Goal: Answer question/provide support

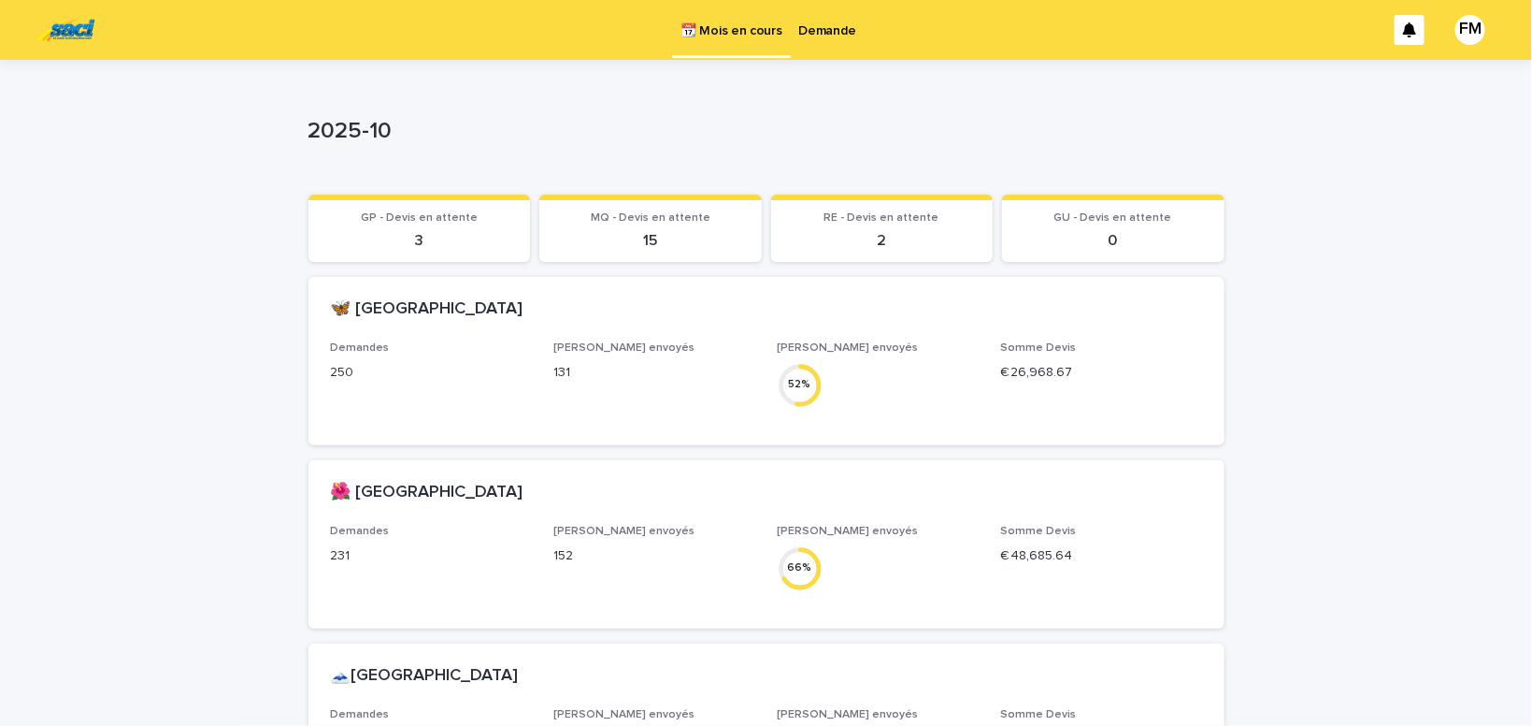
click at [727, 121] on p "2025-10" at bounding box center [763, 131] width 909 height 27
click at [817, 33] on p "Demande" at bounding box center [827, 19] width 57 height 39
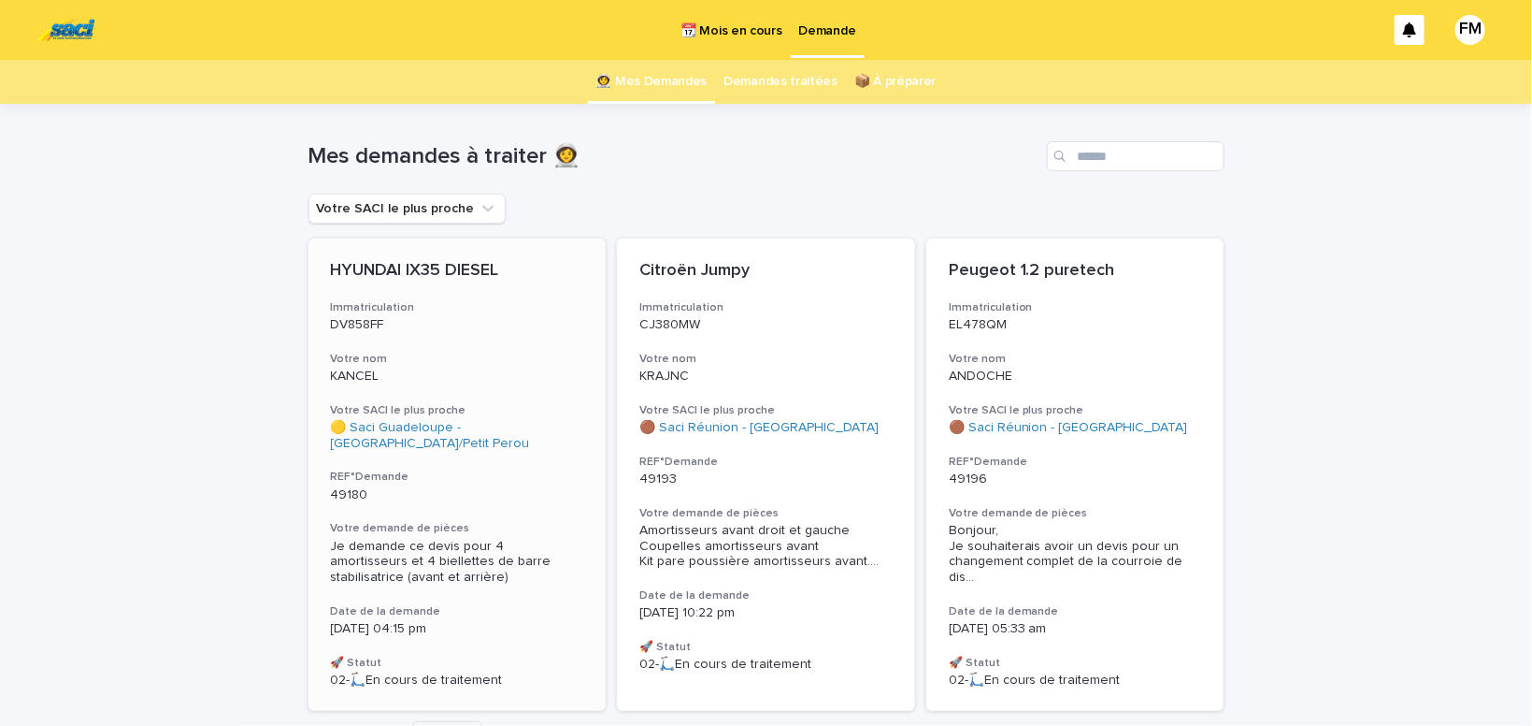
click at [393, 555] on span "Je demande ce devis pour 4 amortisseurs et 4 biellettes de barre stabilisatrice…" at bounding box center [443, 561] width 224 height 45
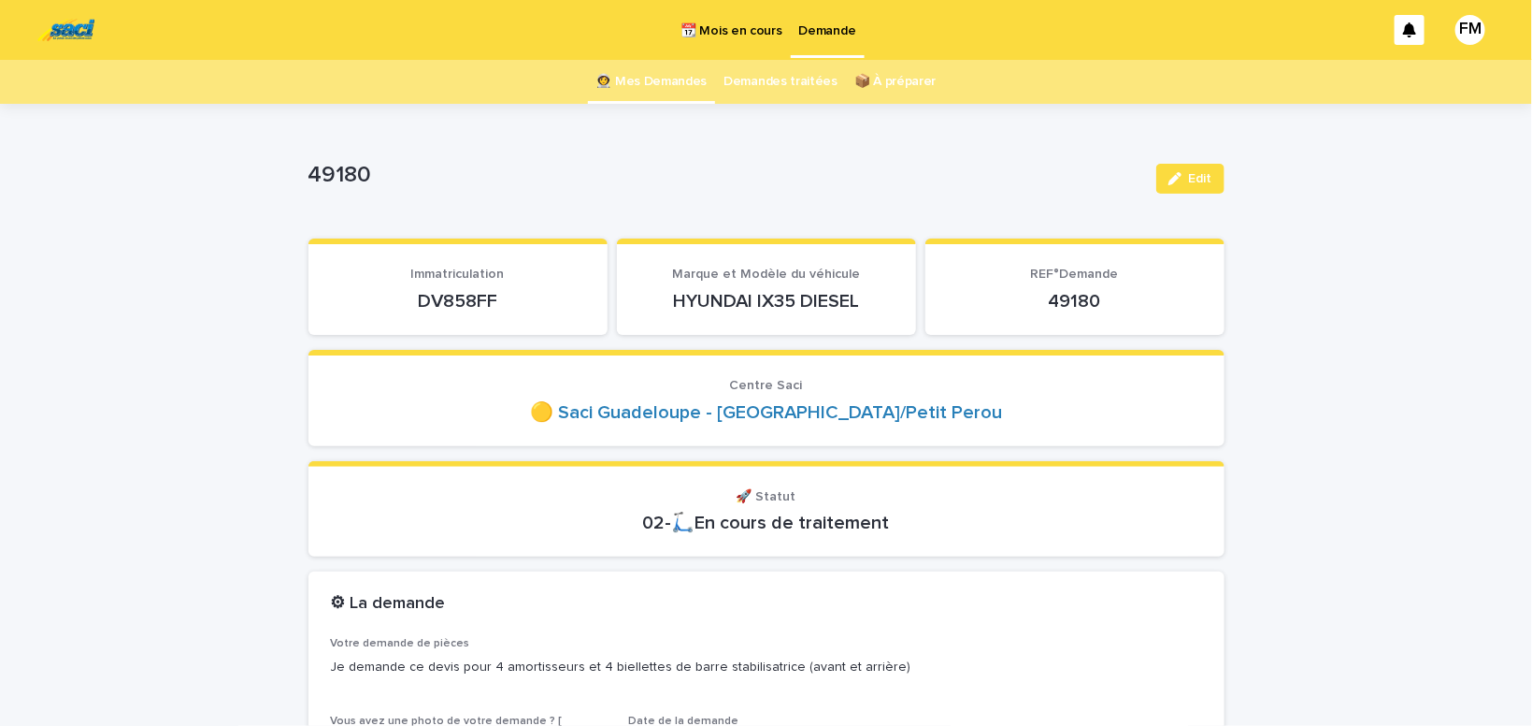
drag, startPoint x: 511, startPoint y: 292, endPoint x: 413, endPoint y: 294, distance: 98.2
click at [413, 294] on p "DV858FF" at bounding box center [458, 301] width 254 height 22
copy p "DV858FF"
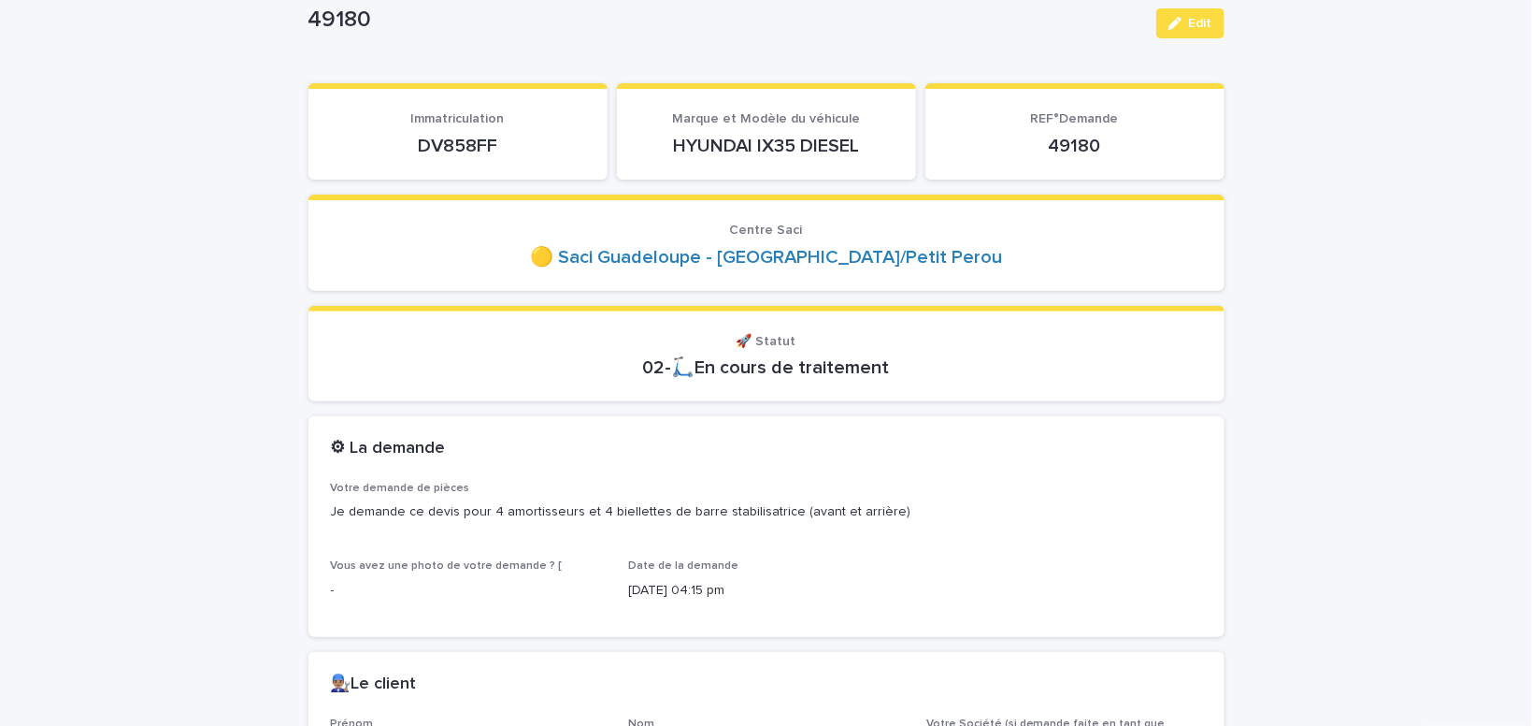
scroll to position [158, 0]
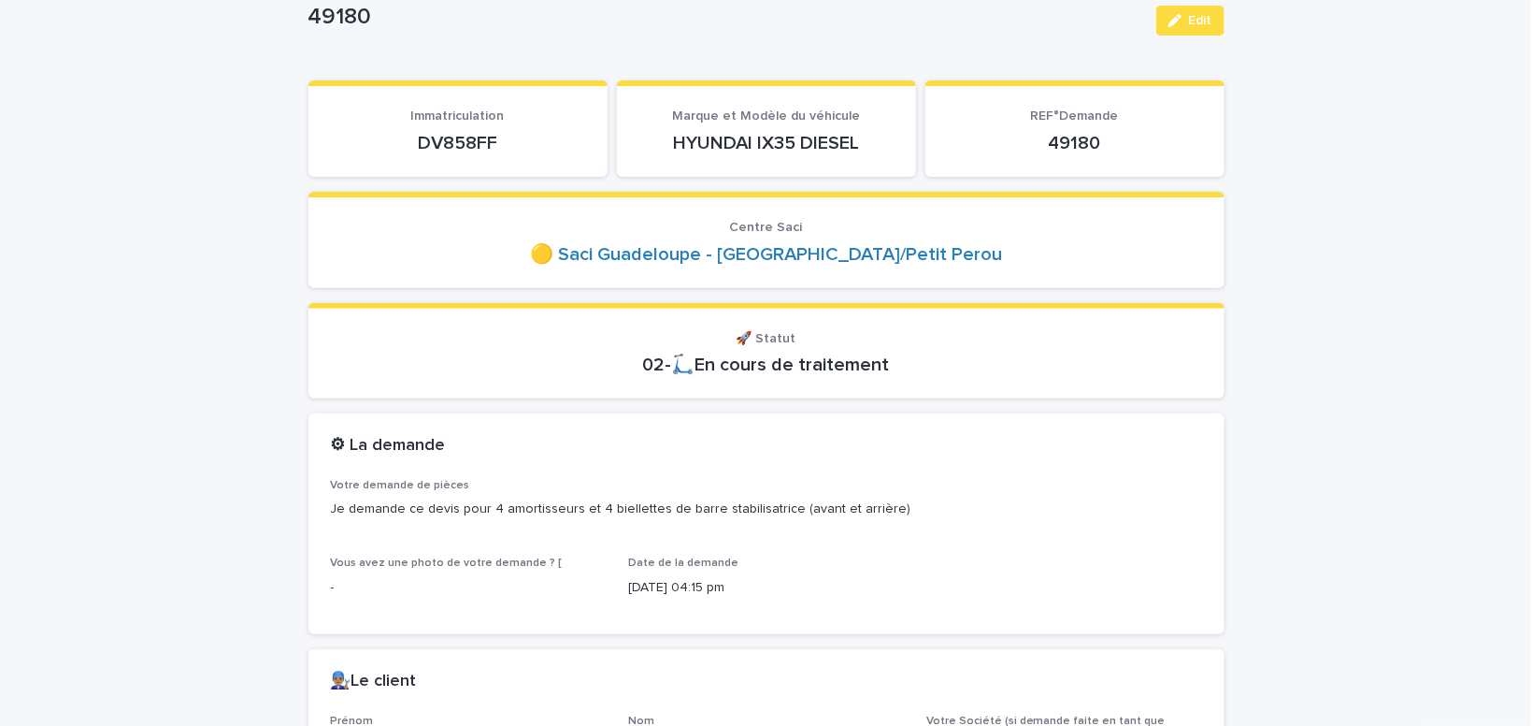
copy p "DV858FF"
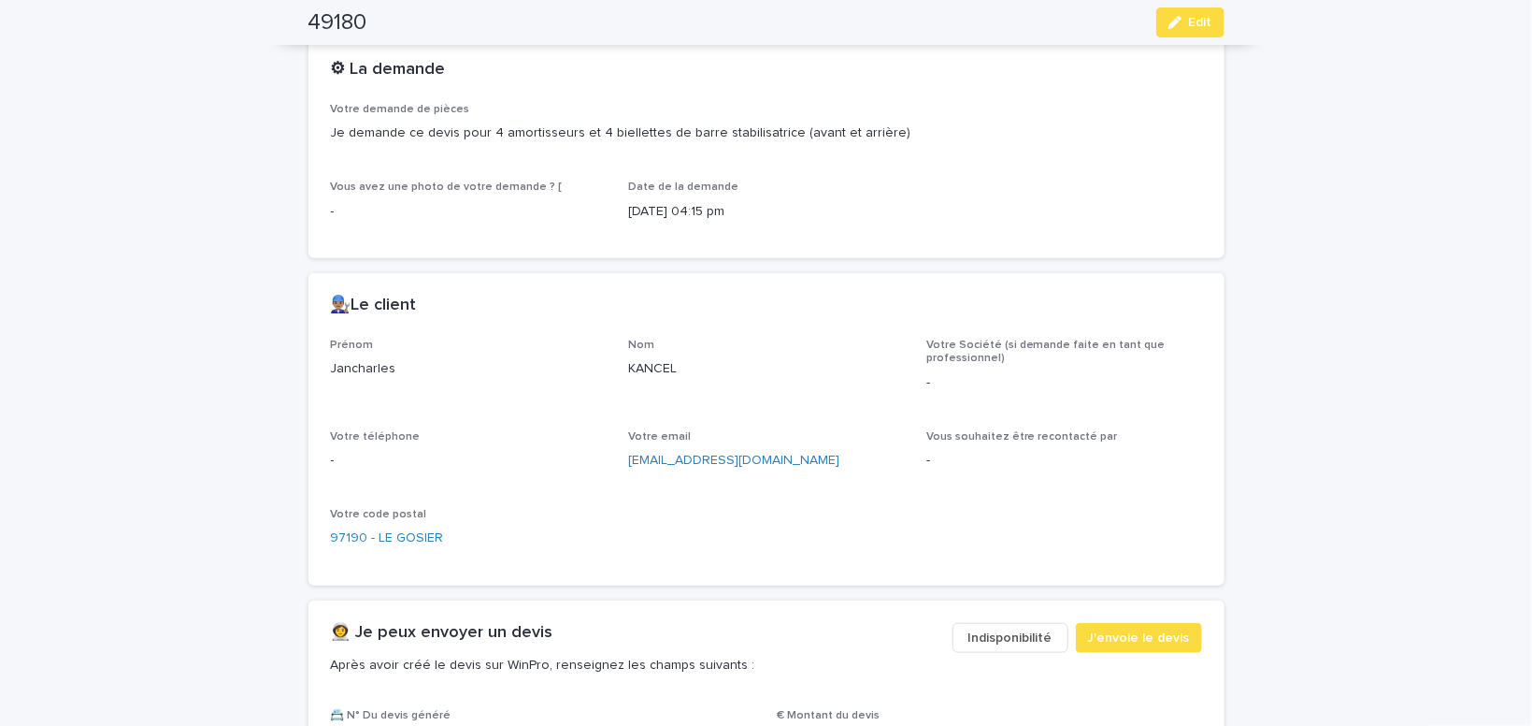
scroll to position [554, 0]
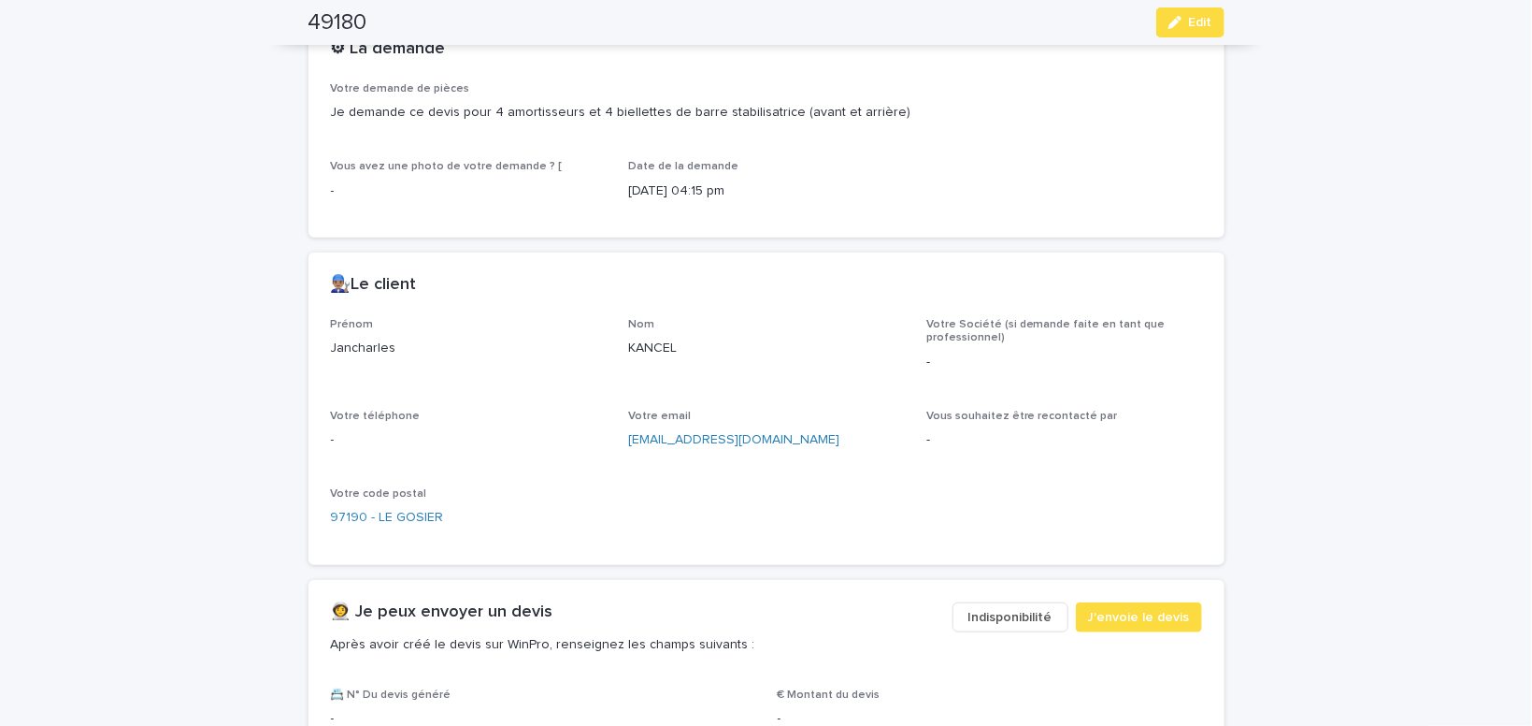
drag, startPoint x: 408, startPoint y: 343, endPoint x: 310, endPoint y: 341, distance: 97.3
click at [331, 341] on div "Jancharles" at bounding box center [469, 346] width 276 height 23
copy p "Jancharles"
drag, startPoint x: 803, startPoint y: 433, endPoint x: 624, endPoint y: 443, distance: 179.8
click at [628, 443] on div "[EMAIL_ADDRESS][DOMAIN_NAME]" at bounding box center [766, 437] width 276 height 23
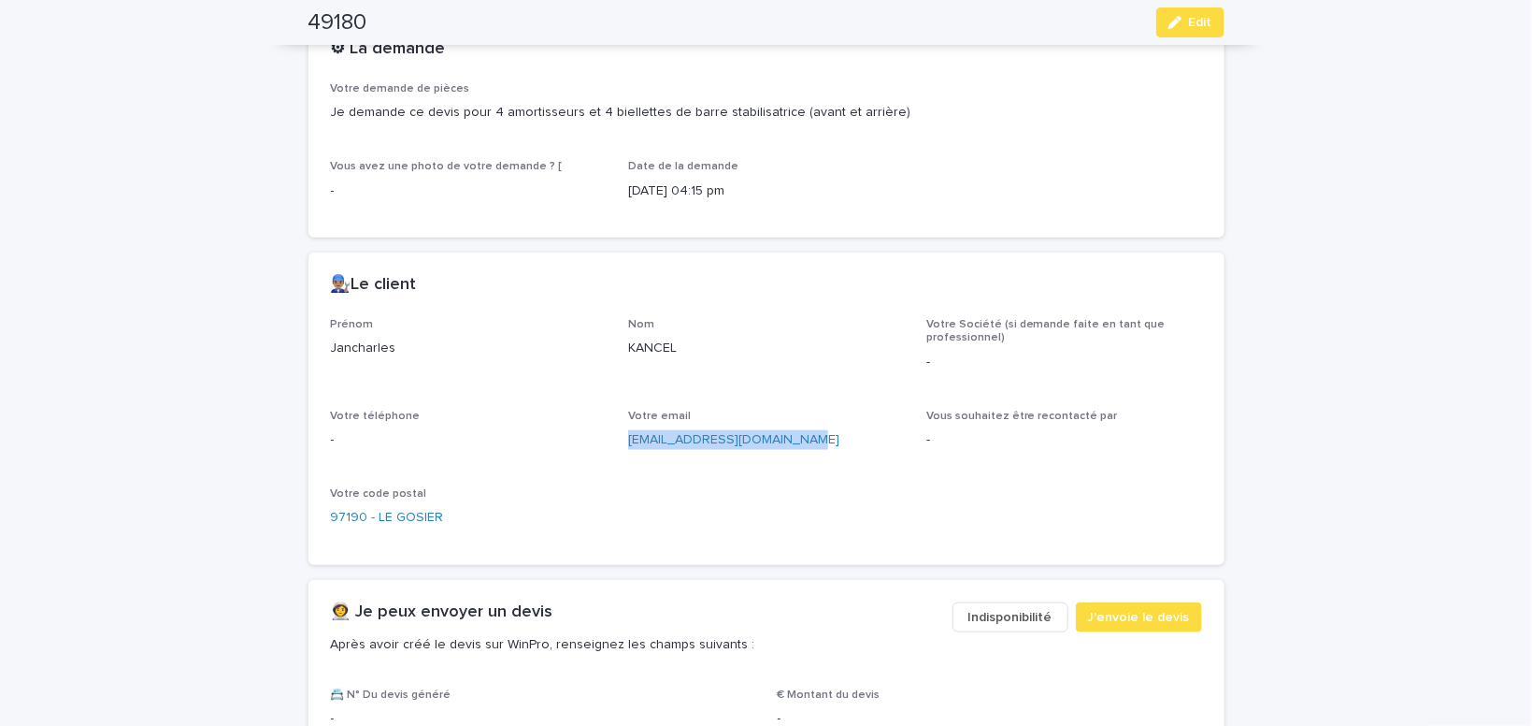
copy link "[EMAIL_ADDRESS][DOMAIN_NAME]"
click at [1138, 608] on span "J'envoie le devis" at bounding box center [1139, 617] width 102 height 19
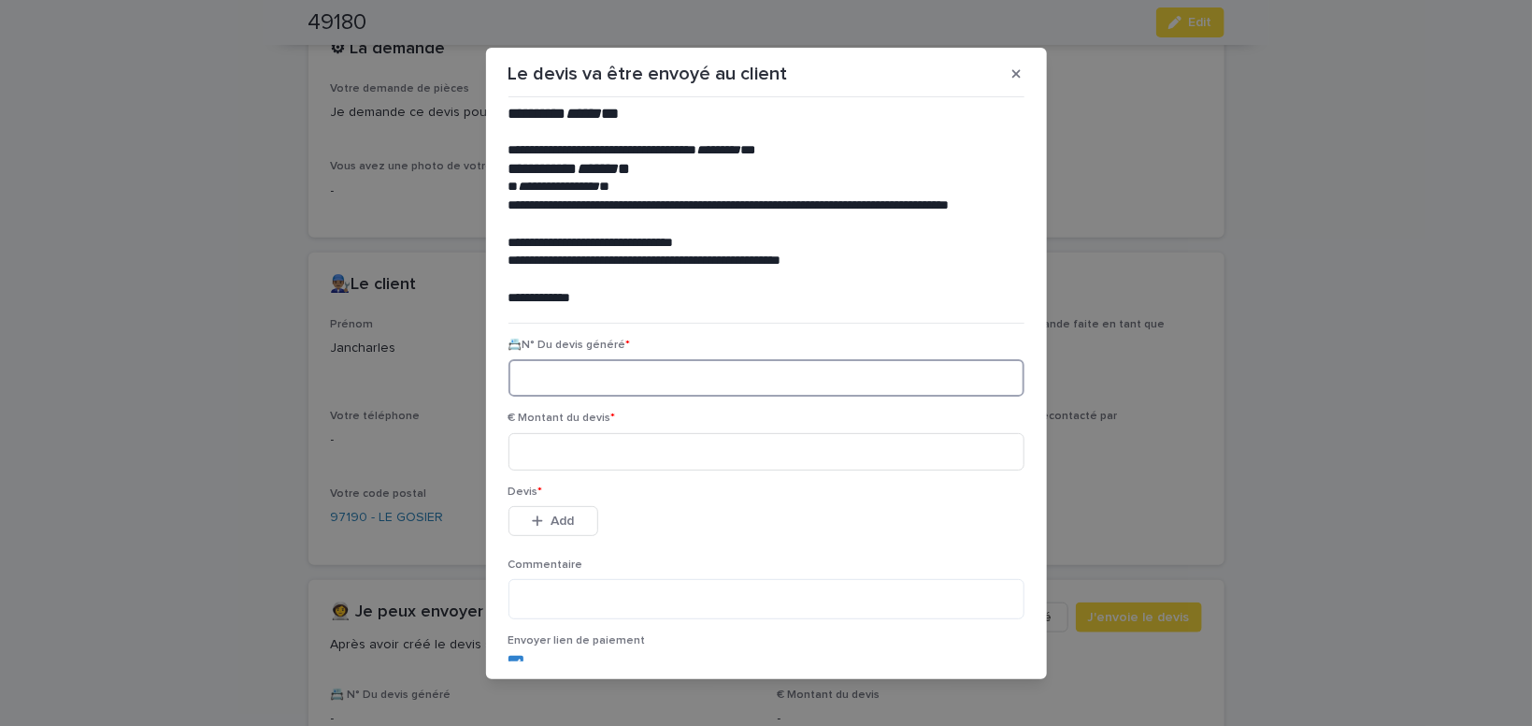
paste input "********"
type input "********"
click at [551, 445] on input at bounding box center [767, 451] width 516 height 37
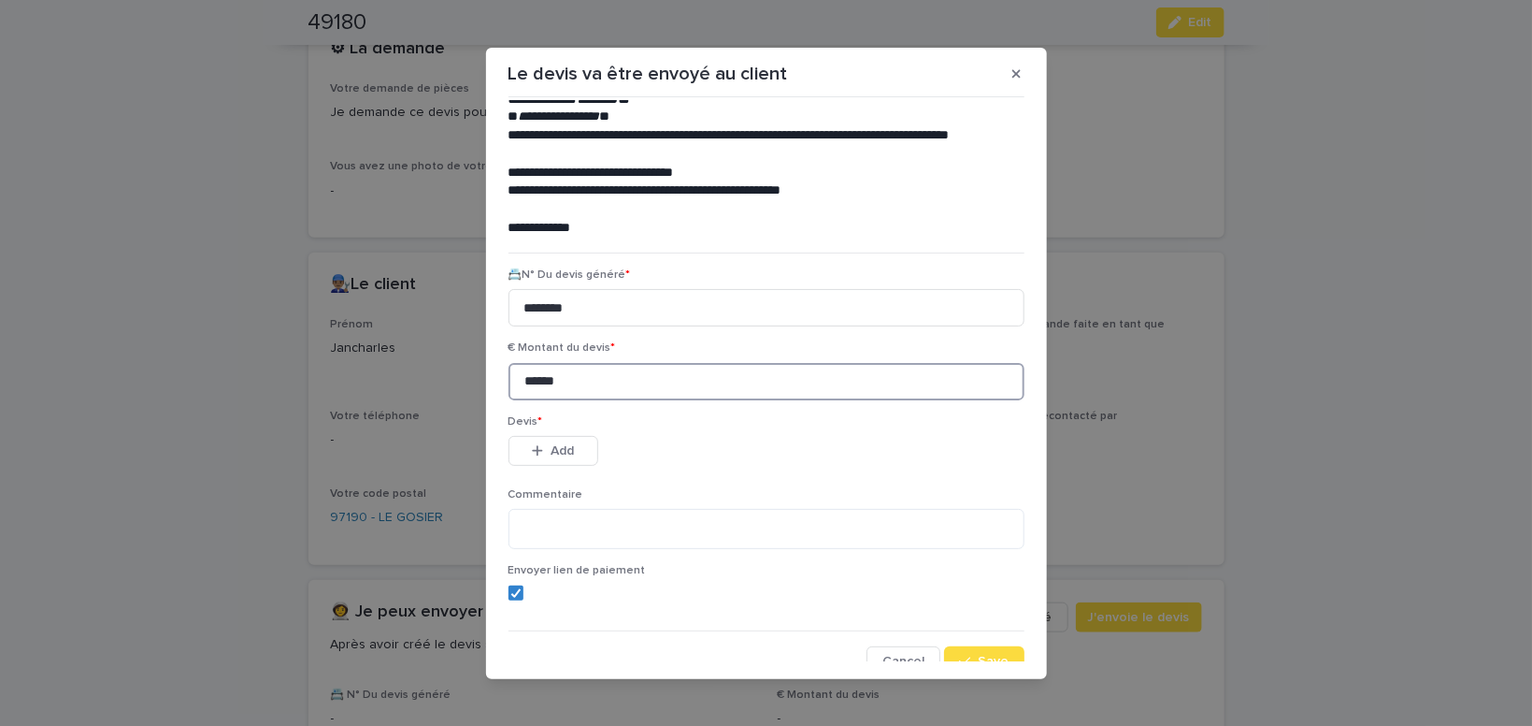
scroll to position [85, 0]
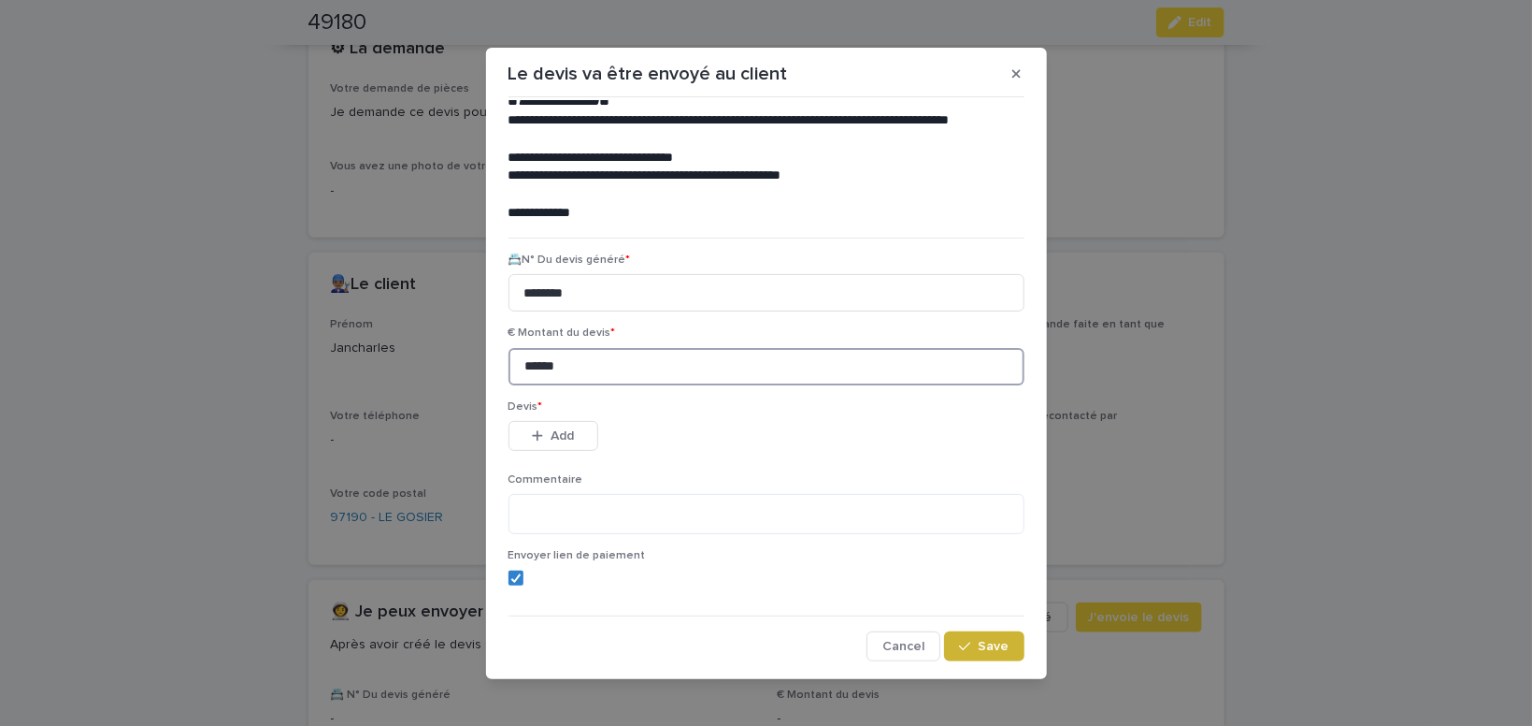
type input "******"
click at [997, 649] on span "Save" at bounding box center [994, 646] width 31 height 13
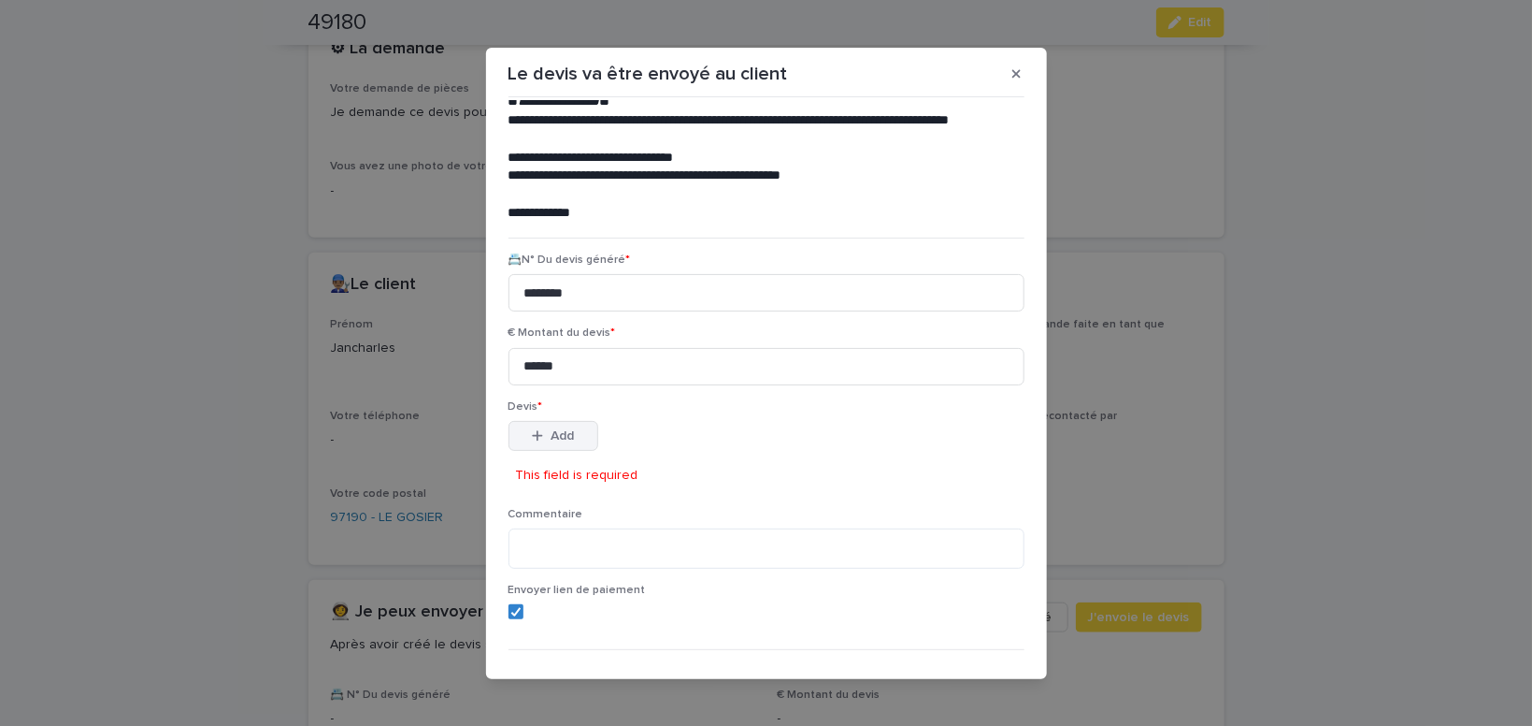
click at [565, 428] on button "Add" at bounding box center [554, 436] width 90 height 30
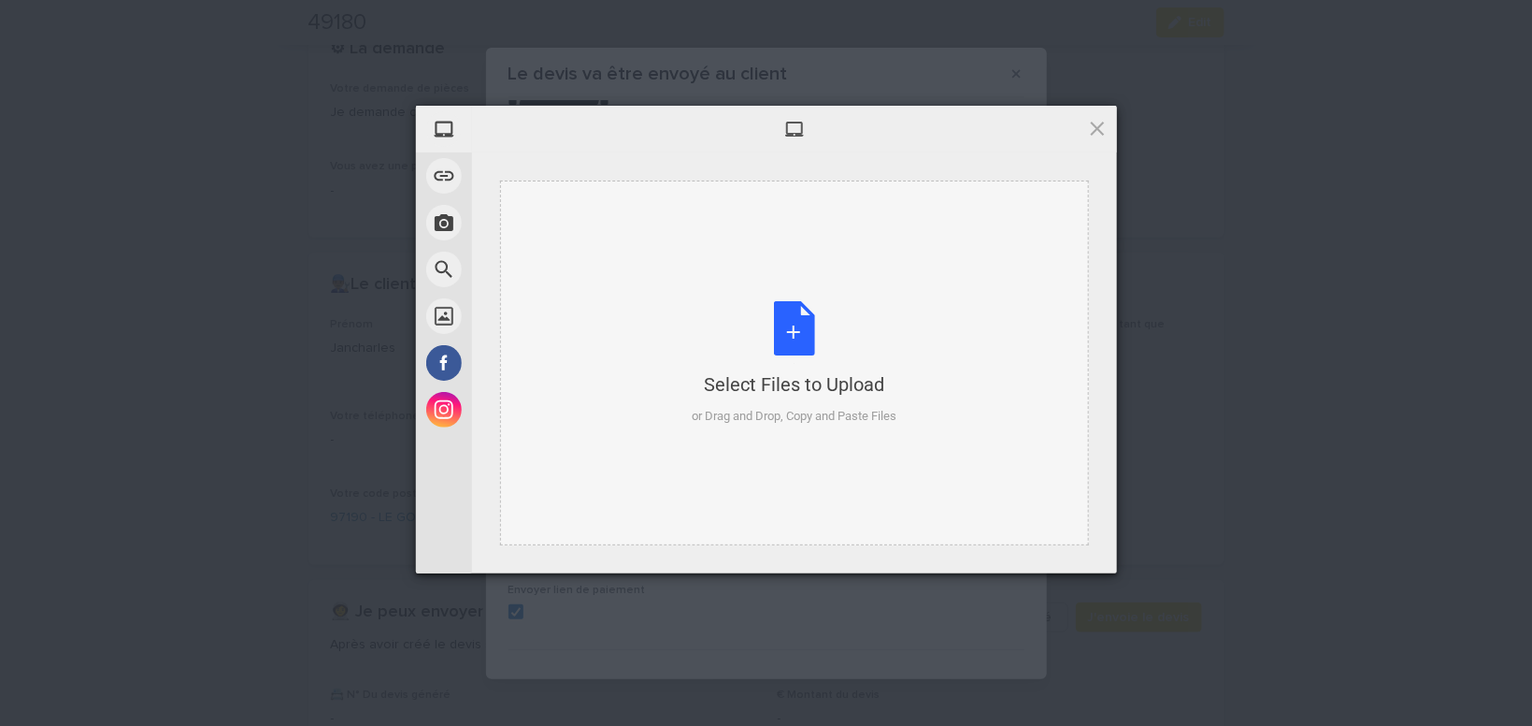
click at [794, 311] on div "Select Files to Upload or Drag and Drop, Copy and Paste Files" at bounding box center [794, 363] width 205 height 124
click at [1097, 127] on span at bounding box center [1097, 128] width 21 height 21
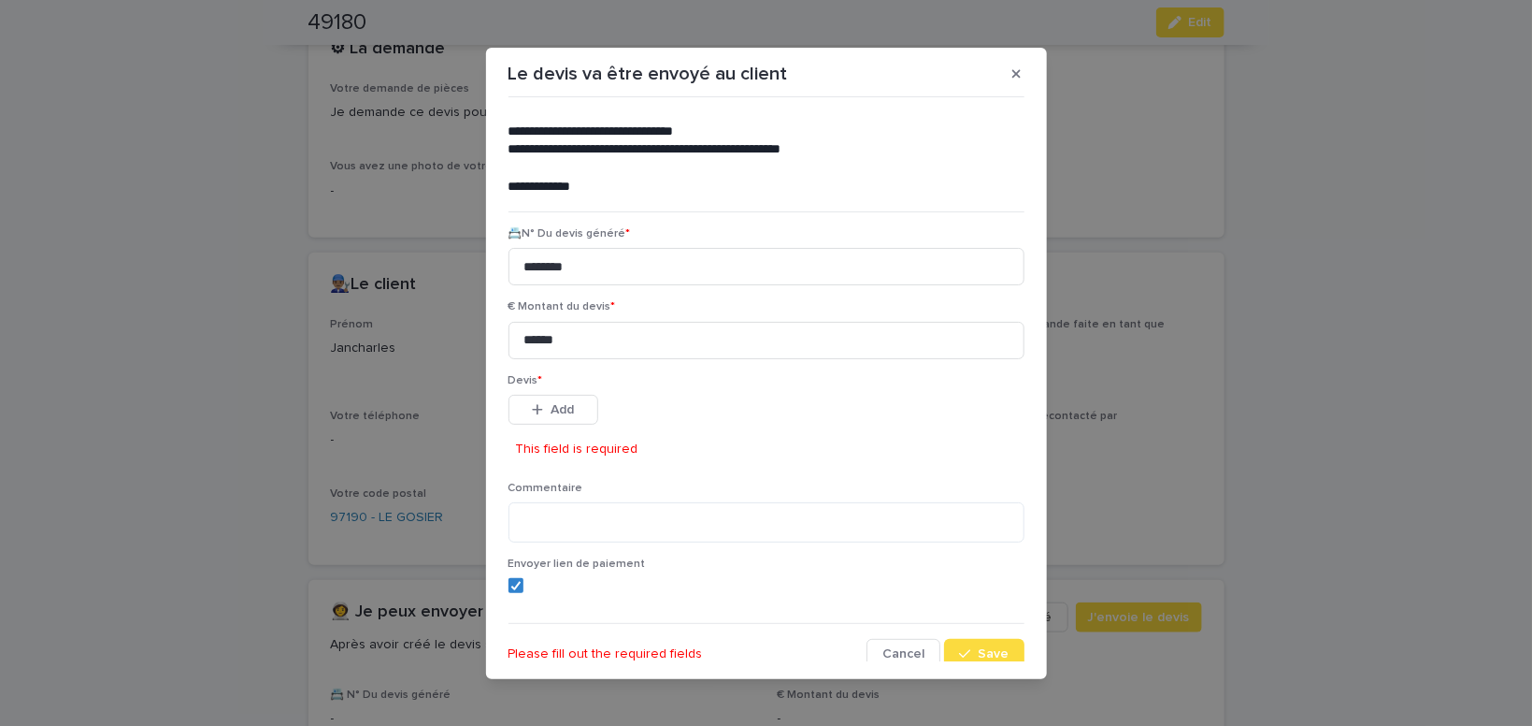
scroll to position [120, 0]
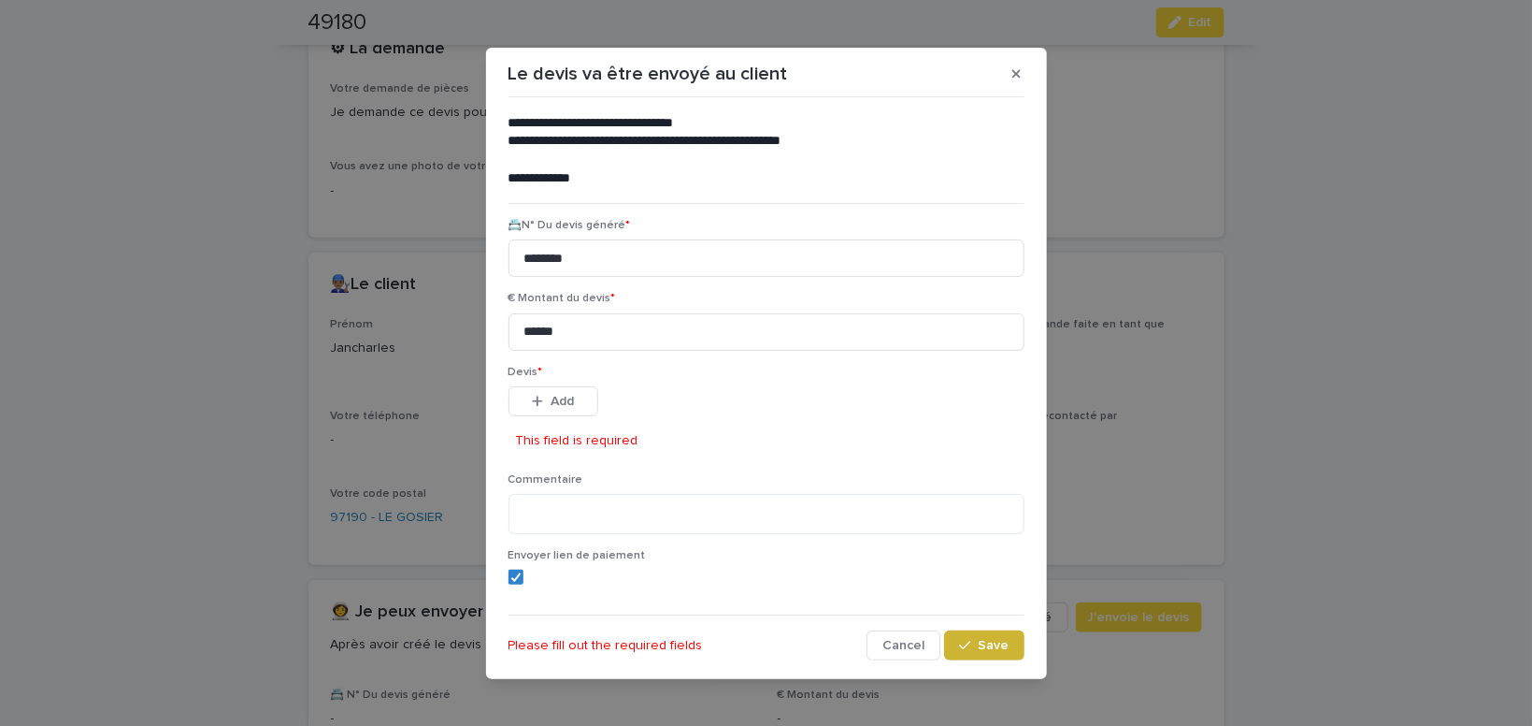
click at [999, 641] on span "Save" at bounding box center [994, 645] width 31 height 13
click at [567, 407] on span "Add" at bounding box center [562, 401] width 23 height 13
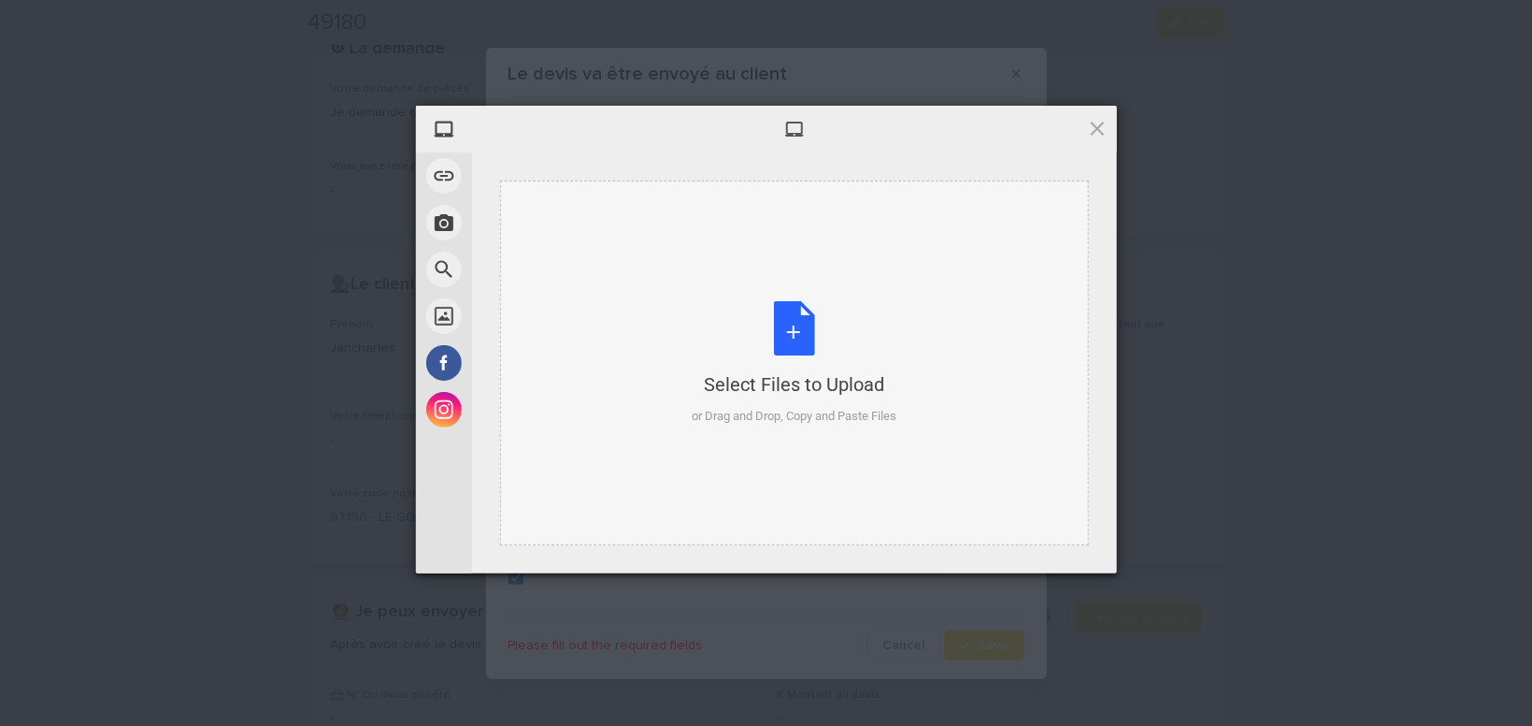
click at [797, 334] on div "Select Files to Upload or Drag and Drop, Copy and Paste Files" at bounding box center [794, 363] width 205 height 124
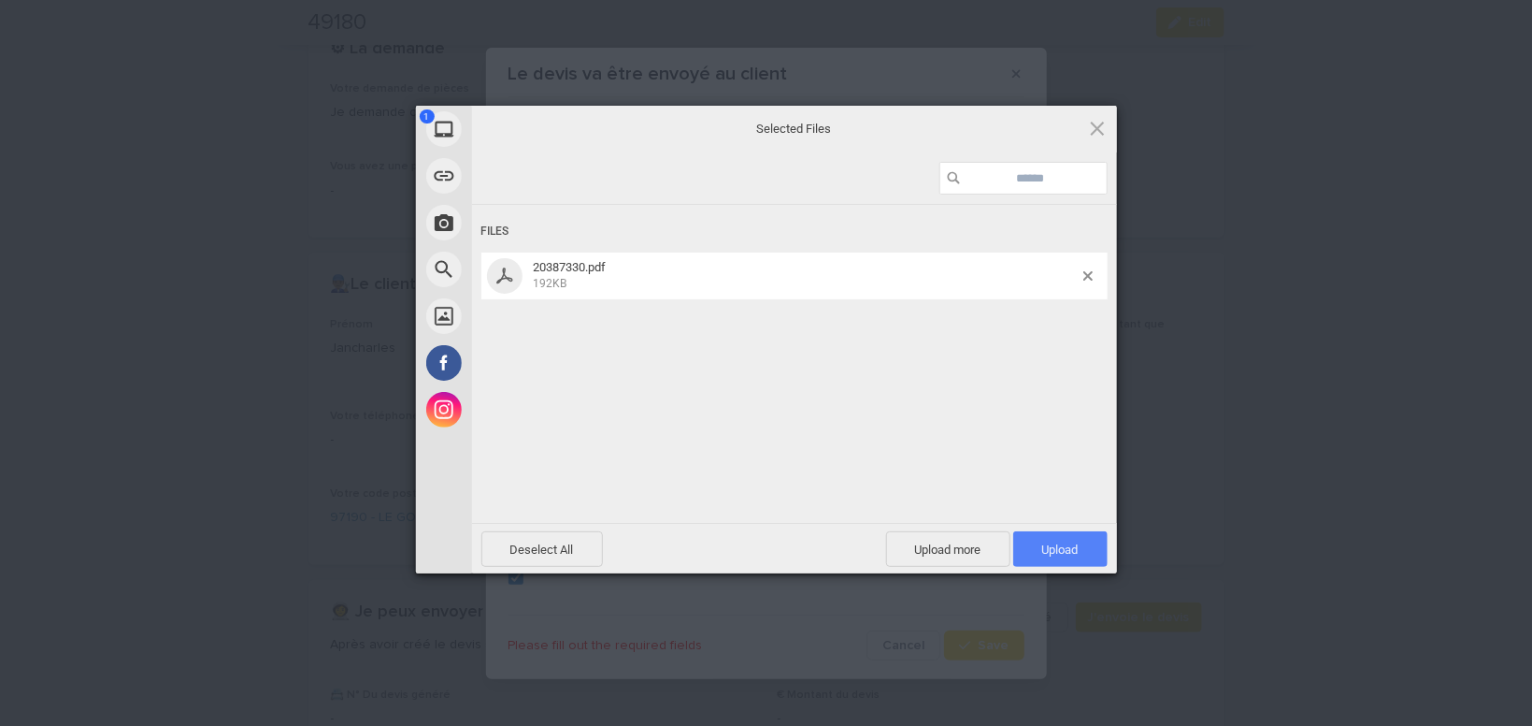
click at [1086, 549] on span "Upload 1" at bounding box center [1060, 549] width 94 height 36
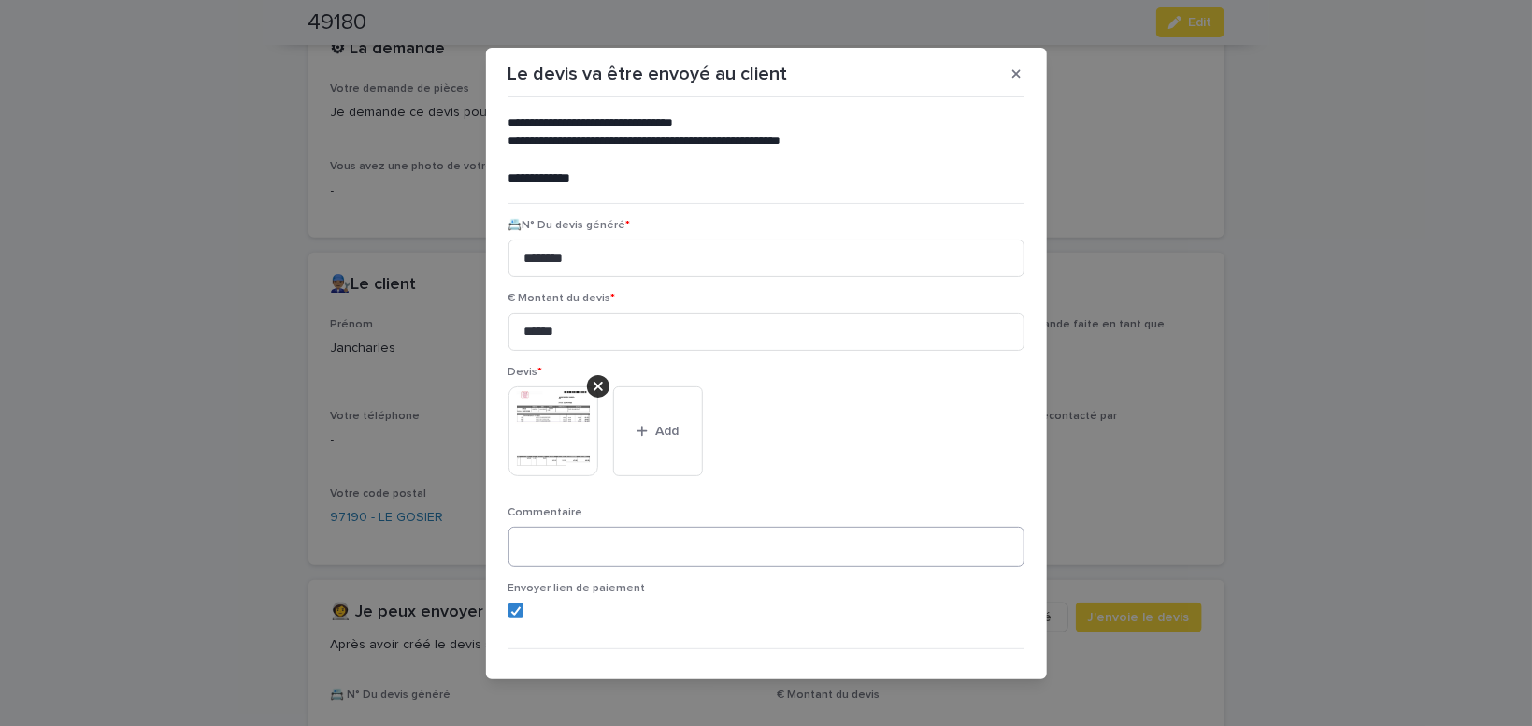
scroll to position [152, 0]
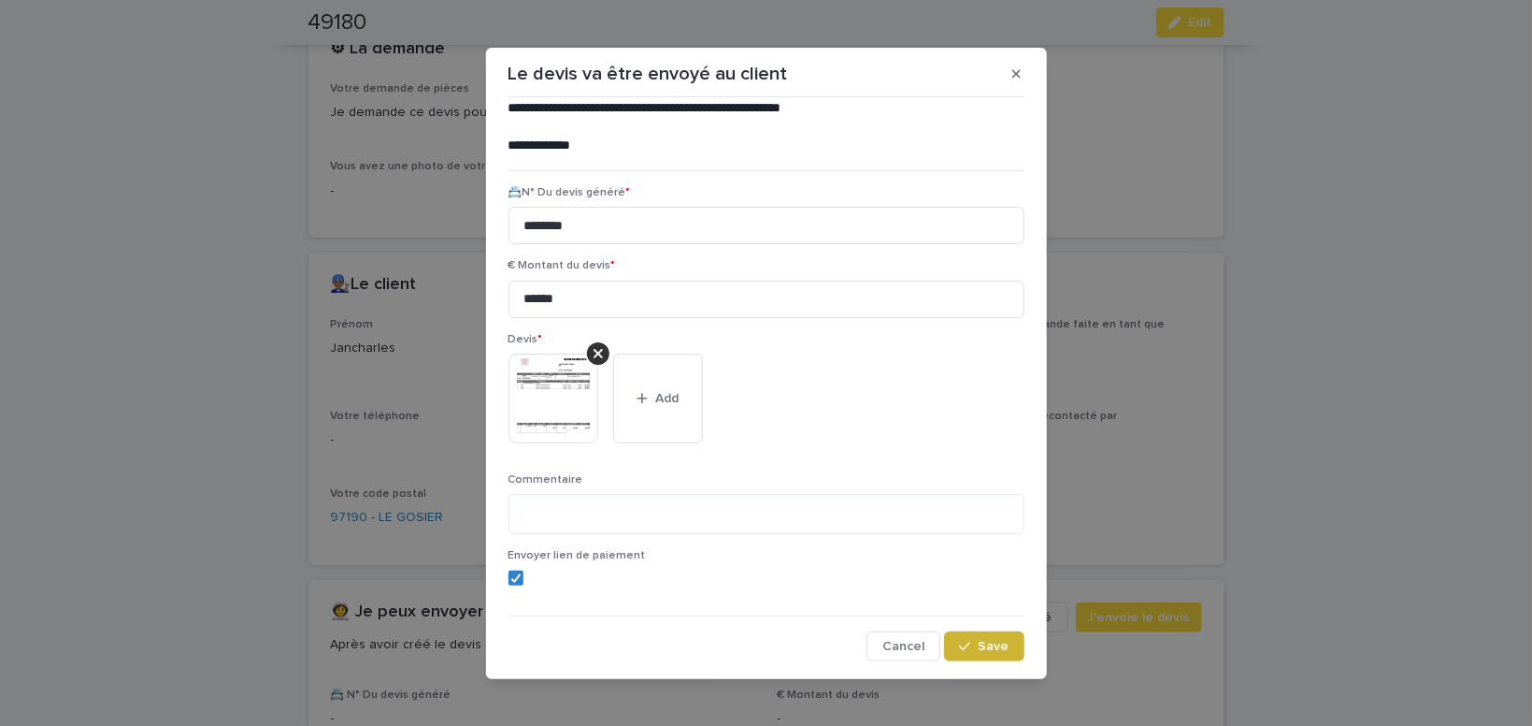
click at [989, 653] on span "Save" at bounding box center [994, 646] width 31 height 13
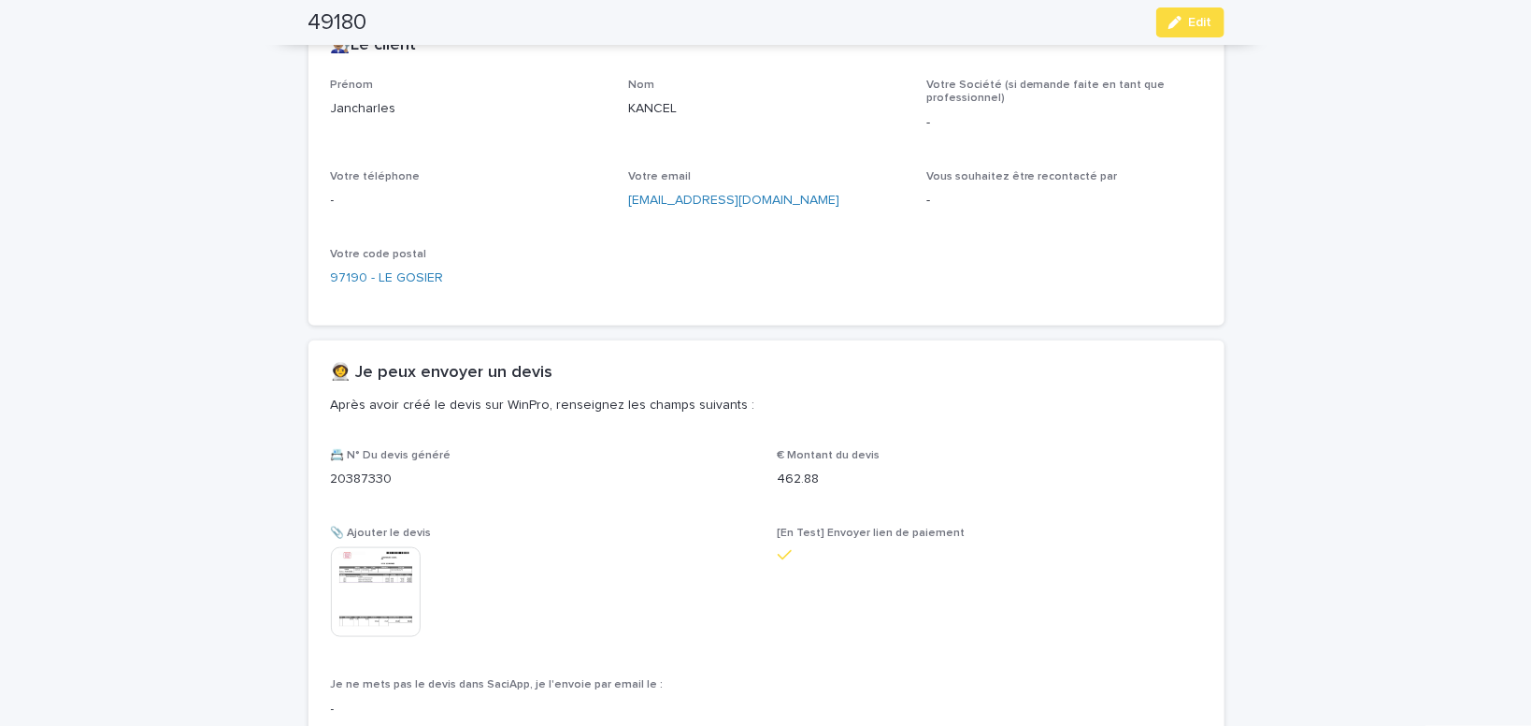
scroll to position [897, 0]
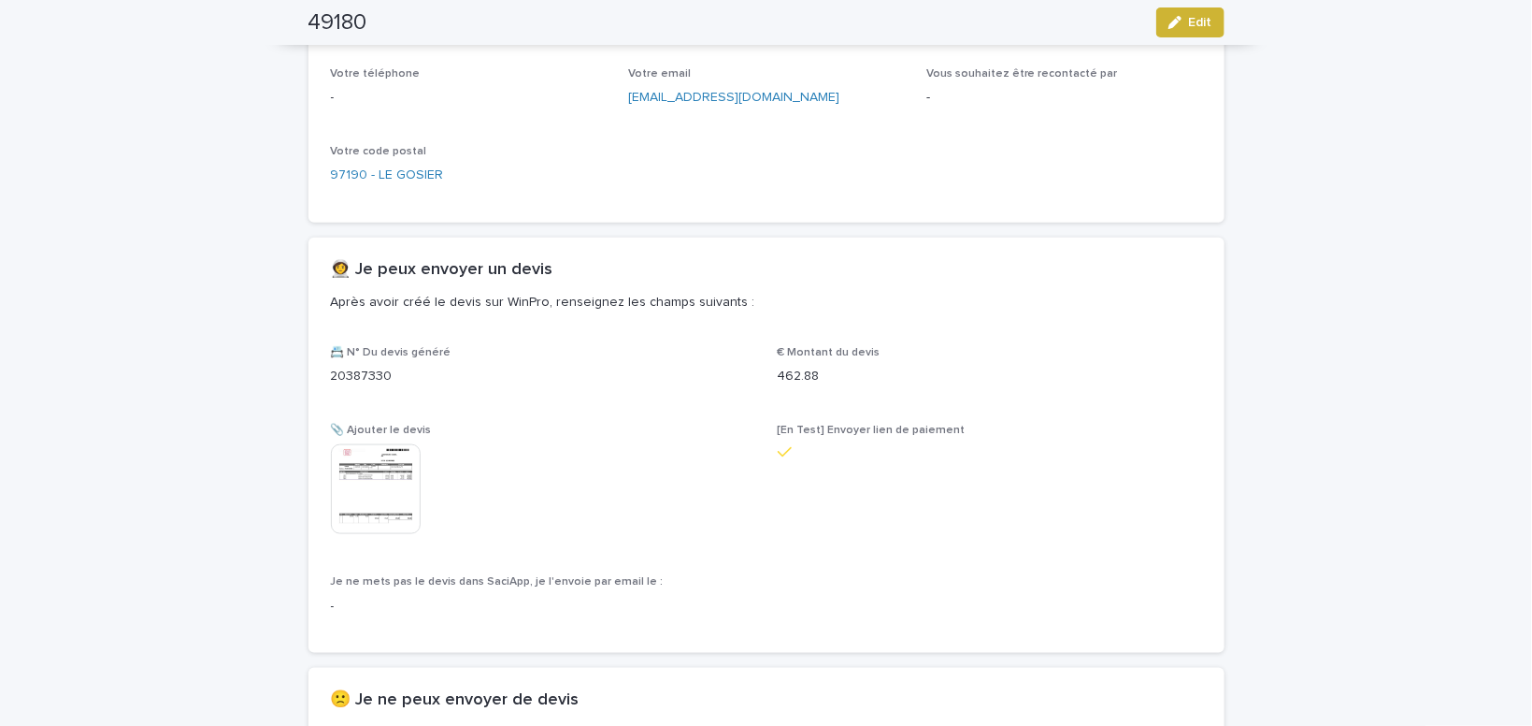
click at [1184, 25] on div "button" at bounding box center [1179, 22] width 21 height 13
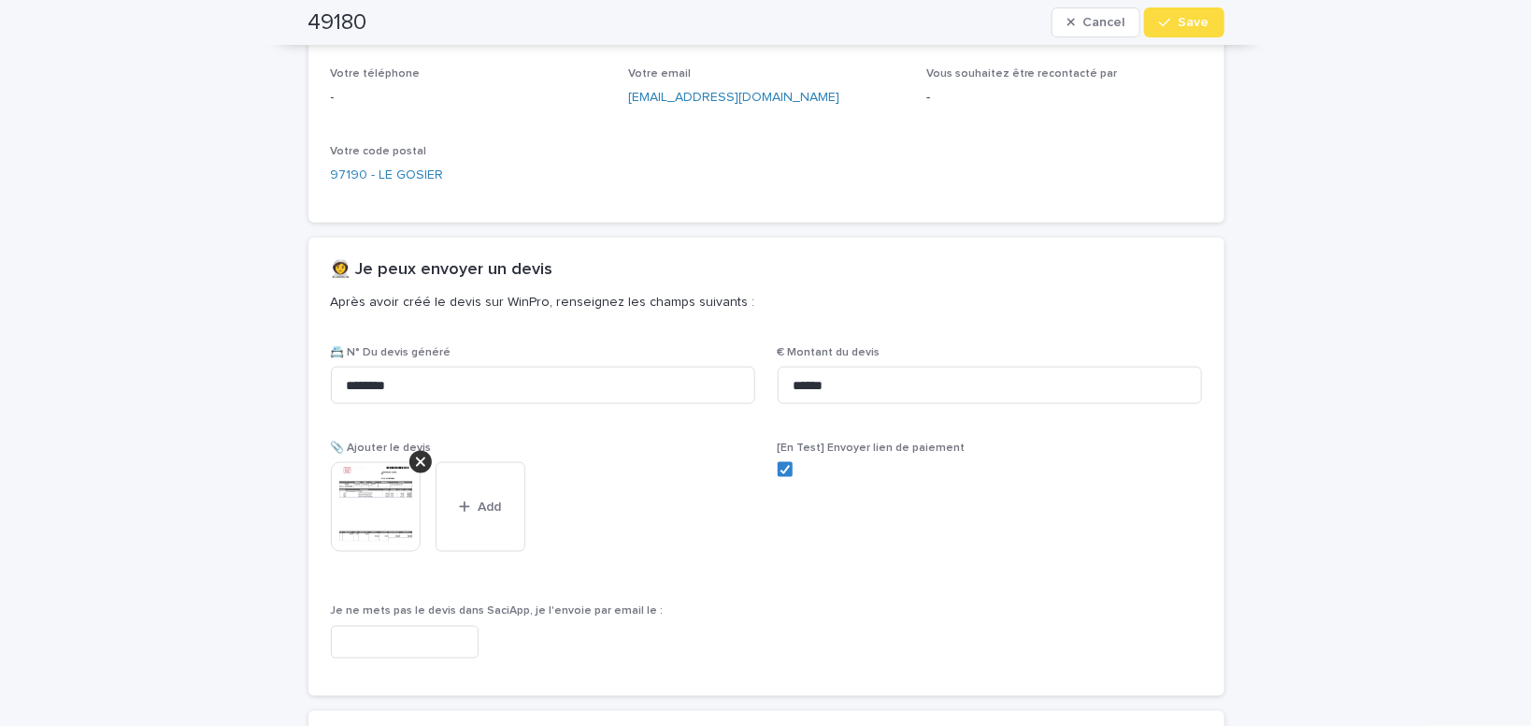
scroll to position [950, 0]
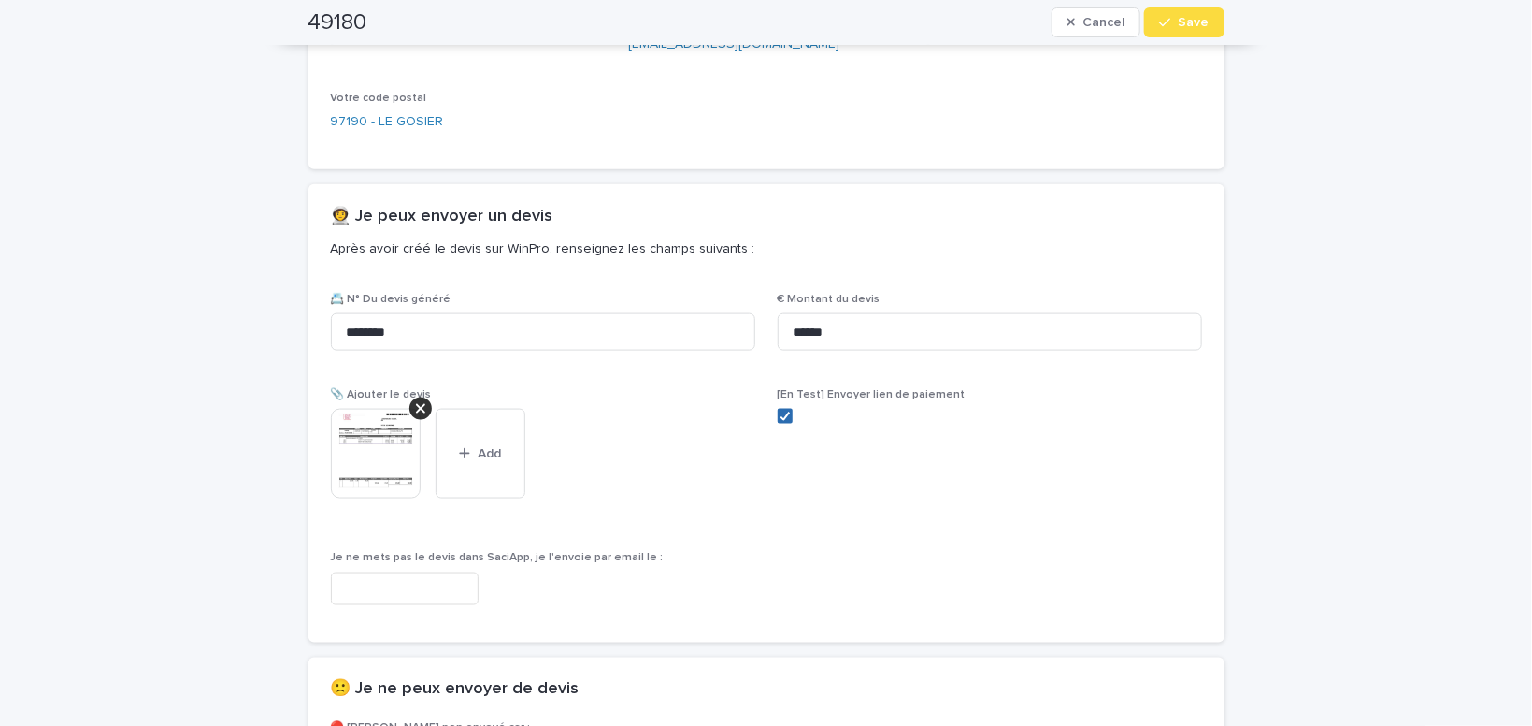
click at [784, 413] on icon at bounding box center [785, 415] width 11 height 9
click at [1177, 25] on div "button" at bounding box center [1168, 22] width 19 height 13
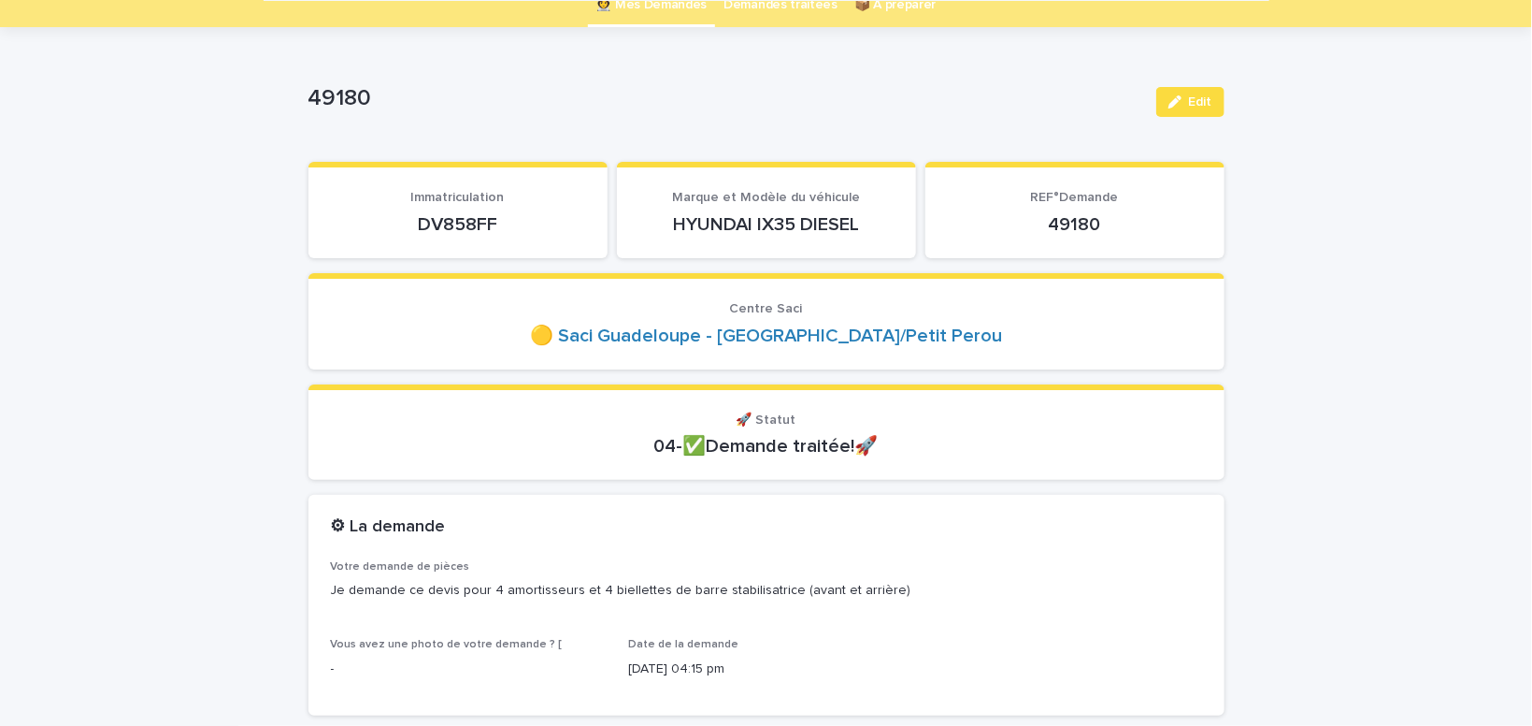
scroll to position [0, 0]
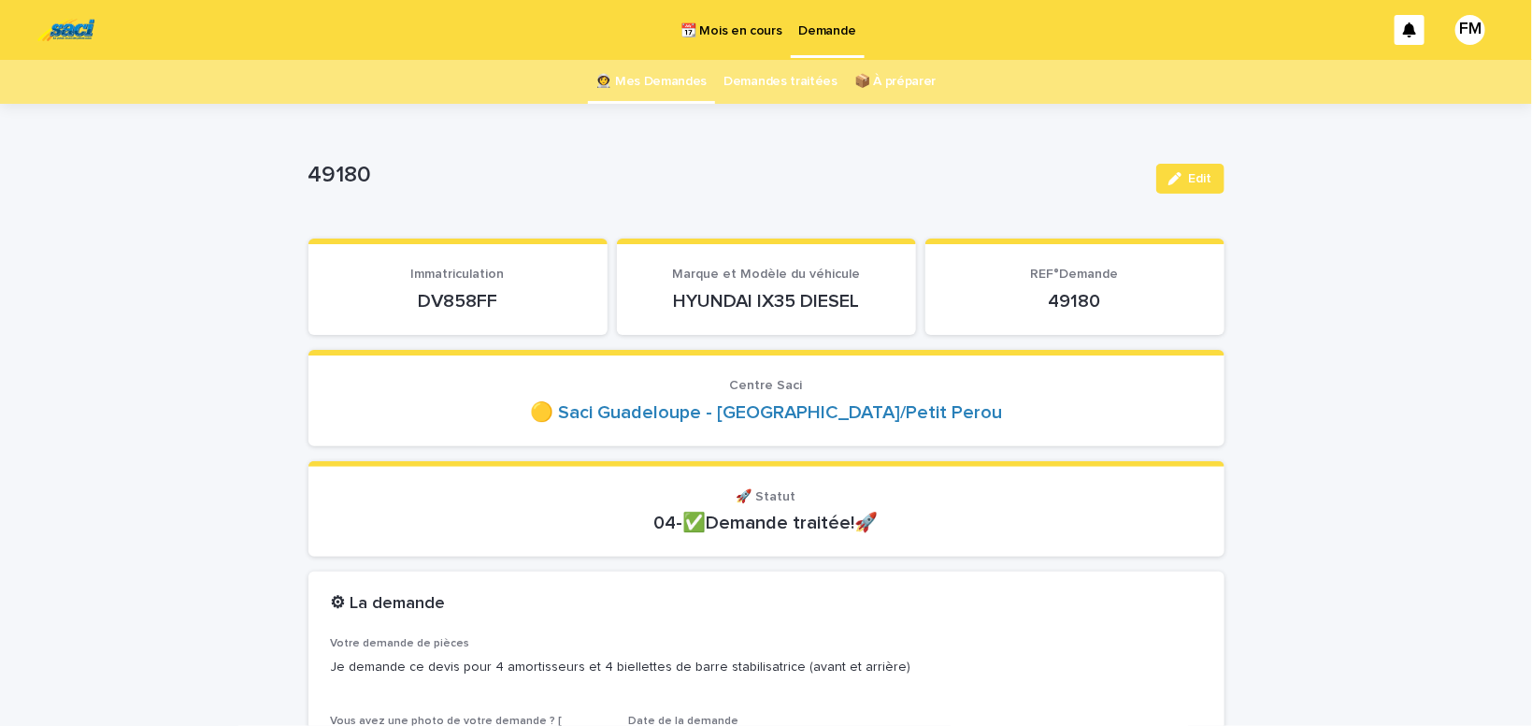
click at [838, 31] on p "Demande" at bounding box center [827, 19] width 57 height 39
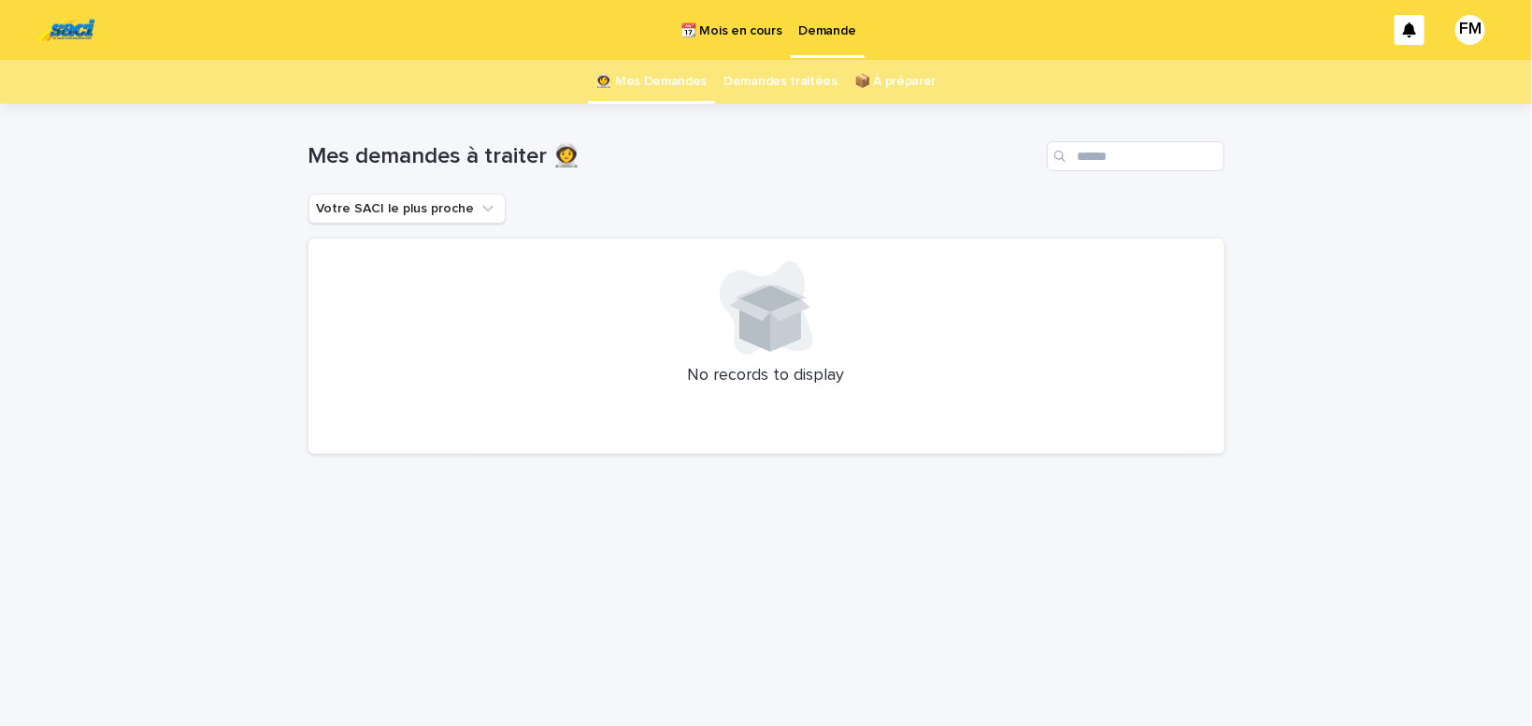
click at [825, 28] on p "Demande" at bounding box center [827, 19] width 57 height 39
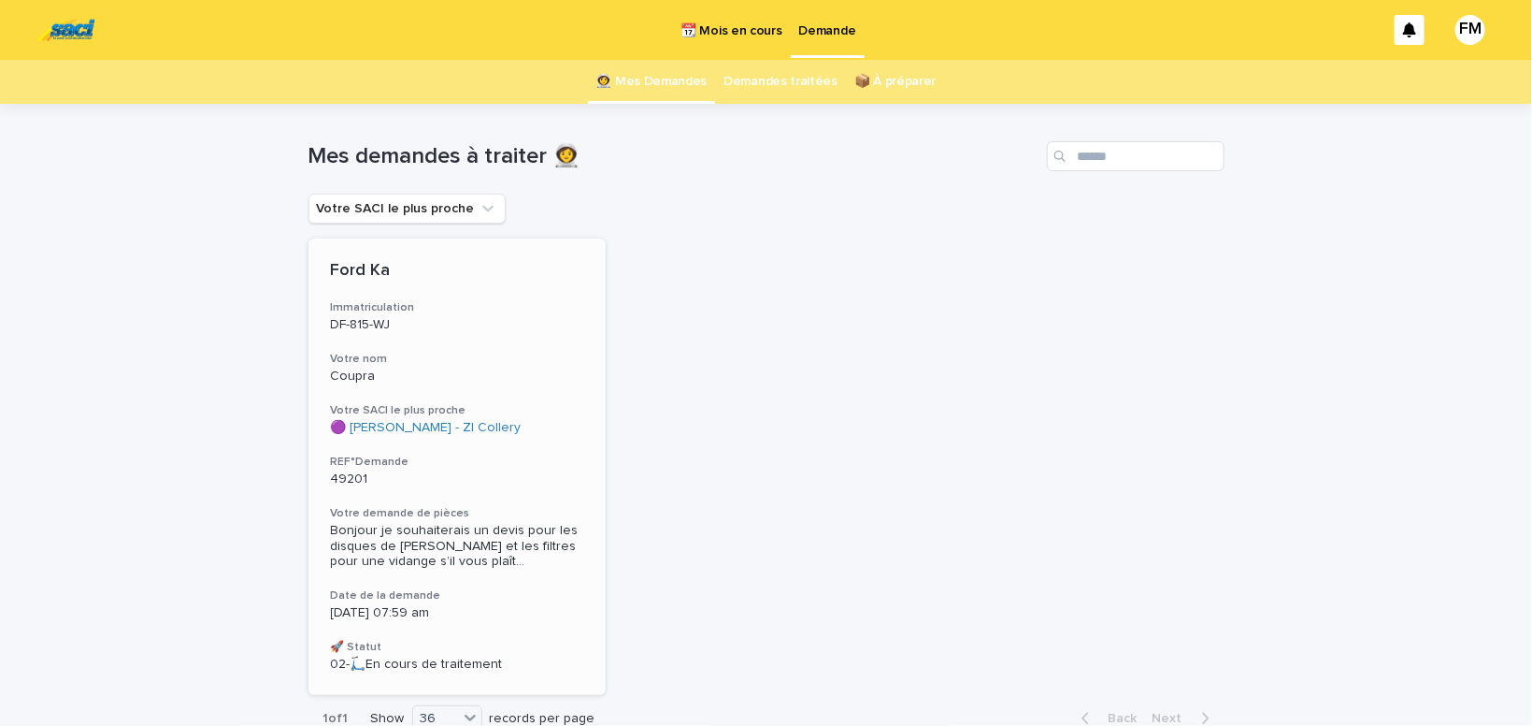
click at [428, 544] on span "Bonjour je souhaiterais un devis pour les disques de [PERSON_NAME] et les filtr…" at bounding box center [457, 546] width 253 height 47
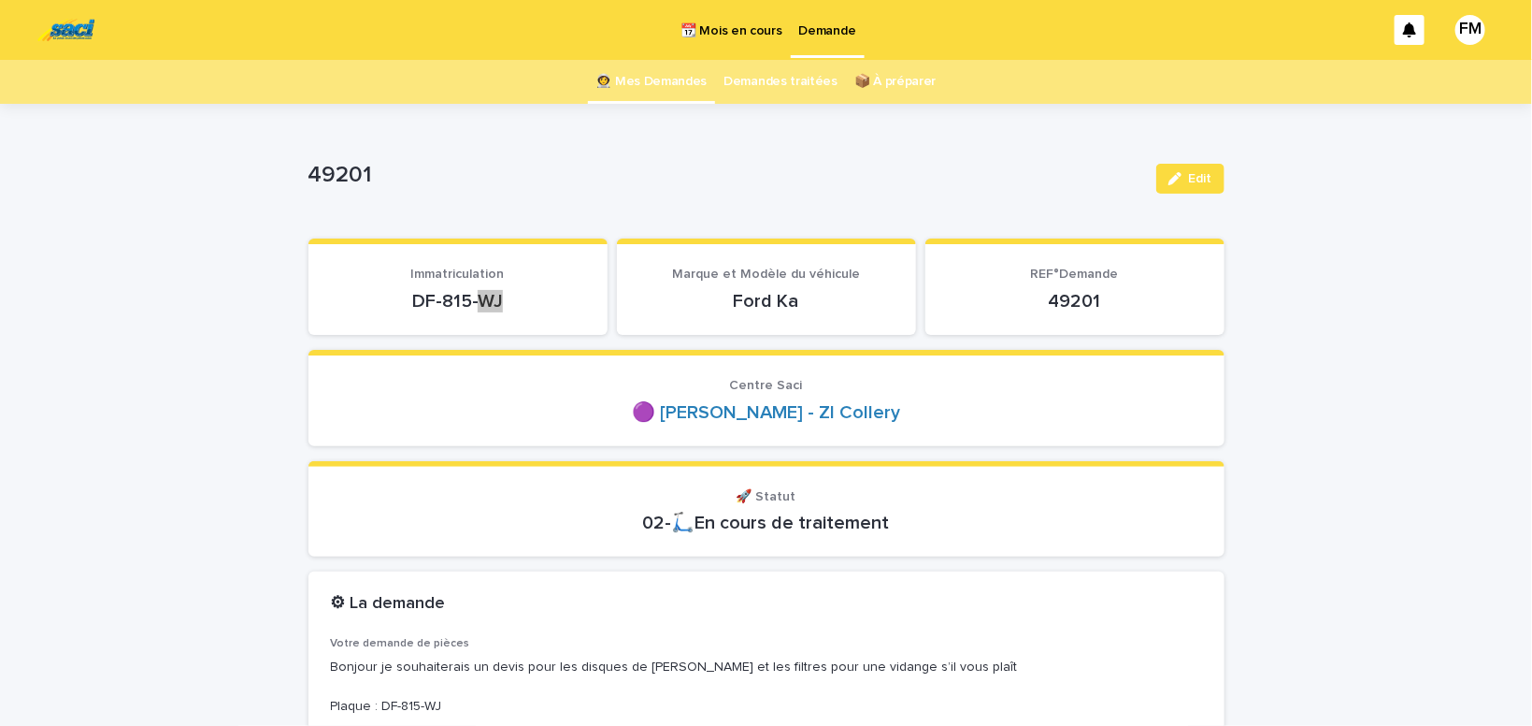
drag, startPoint x: 526, startPoint y: 294, endPoint x: 410, endPoint y: 295, distance: 116.9
click at [410, 295] on p "DF-815-WJ" at bounding box center [458, 301] width 254 height 22
drag, startPoint x: 551, startPoint y: 294, endPoint x: 413, endPoint y: 299, distance: 137.6
click at [413, 299] on p "DF-815-WJ" at bounding box center [458, 301] width 254 height 22
copy p "DF-815-WJ"
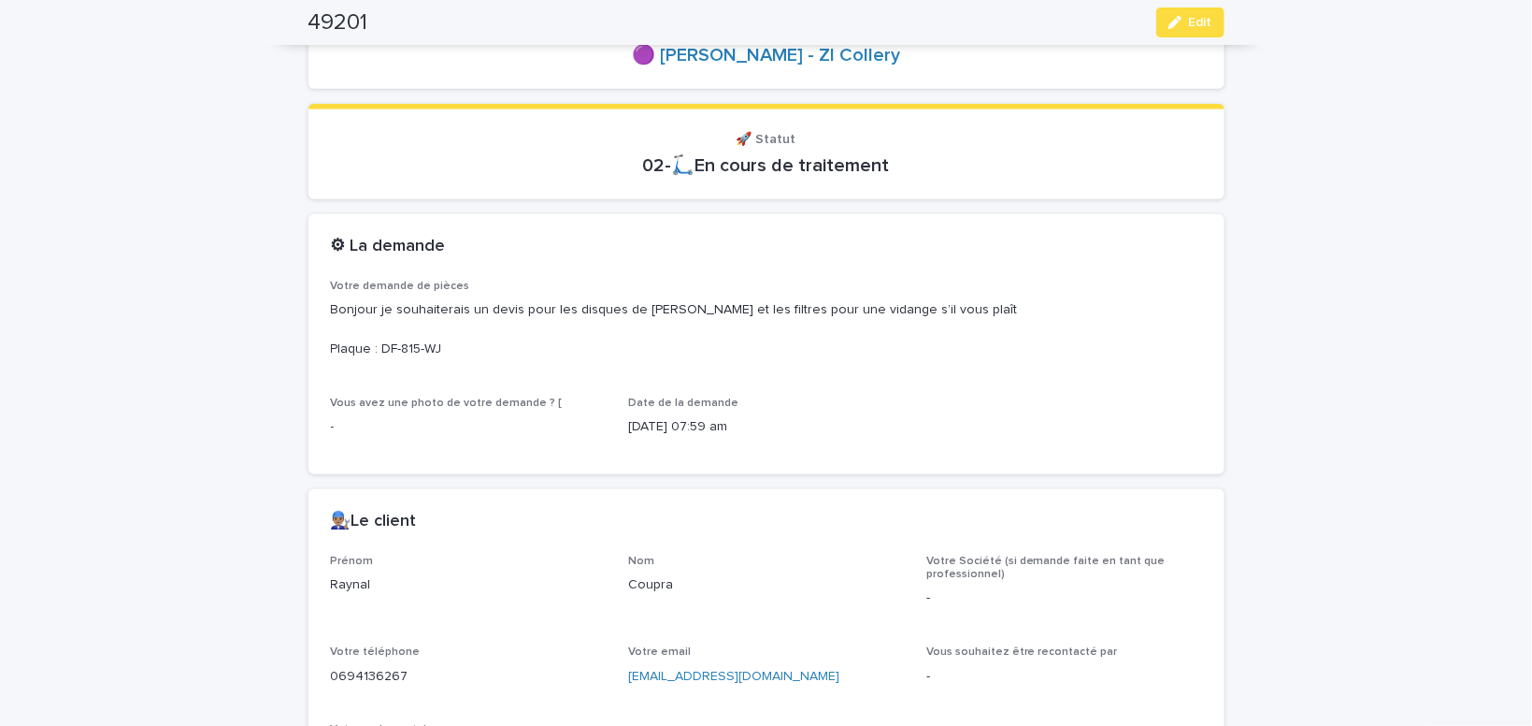
scroll to position [475, 0]
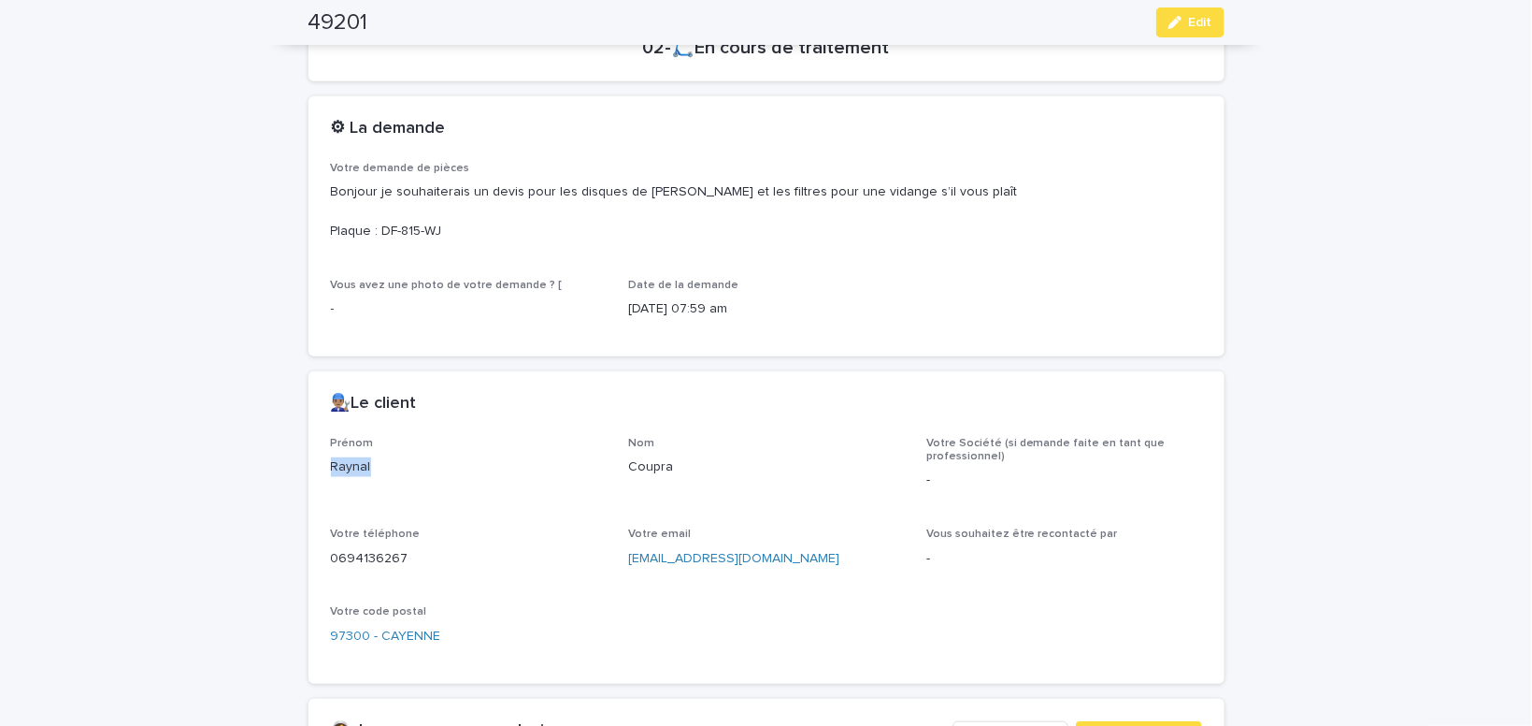
drag, startPoint x: 379, startPoint y: 466, endPoint x: 287, endPoint y: 467, distance: 91.6
click at [331, 467] on div "Raynal" at bounding box center [469, 464] width 276 height 23
copy p "Raynal"
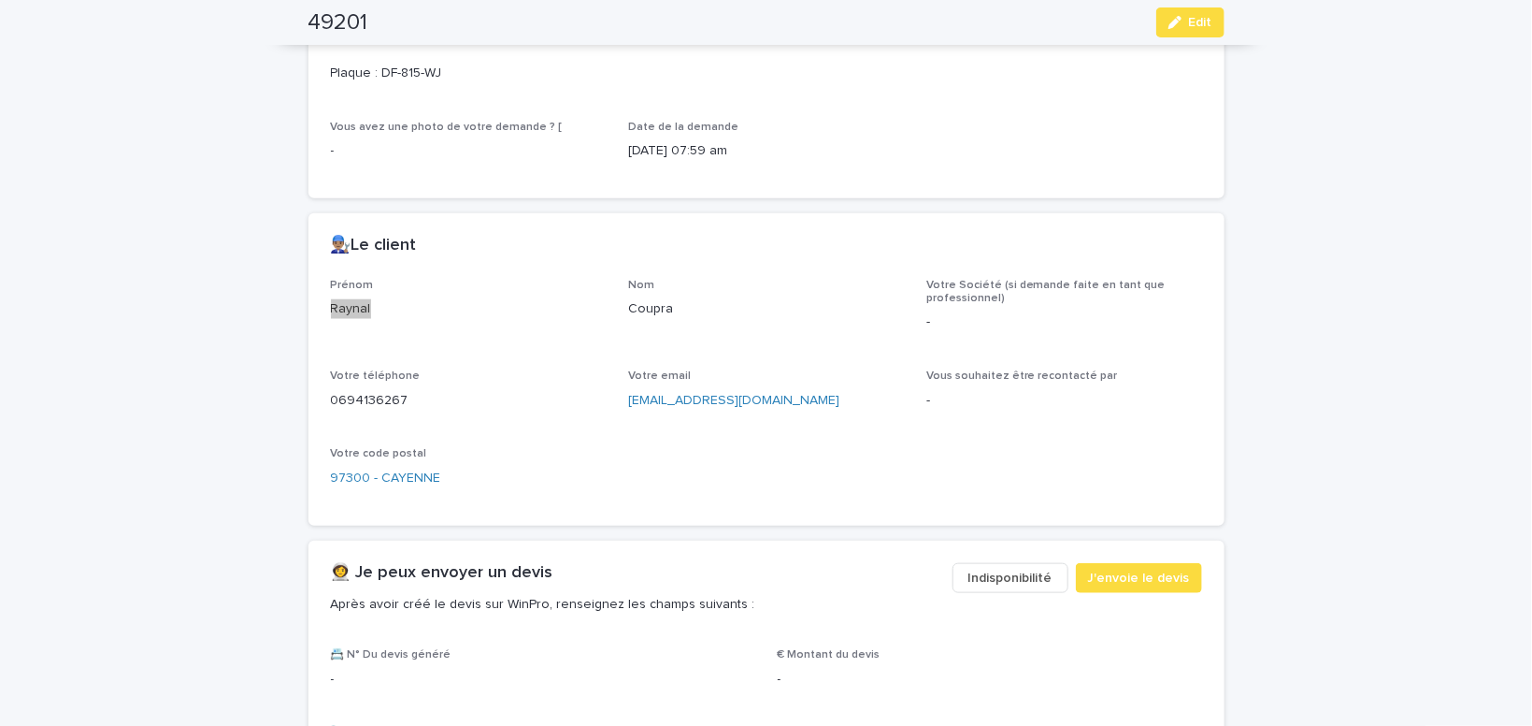
scroll to position [634, 0]
drag, startPoint x: 800, startPoint y: 402, endPoint x: 621, endPoint y: 421, distance: 180.5
click at [628, 410] on div "[EMAIL_ADDRESS][DOMAIN_NAME]" at bounding box center [766, 397] width 276 height 23
copy link "[EMAIL_ADDRESS][DOMAIN_NAME]"
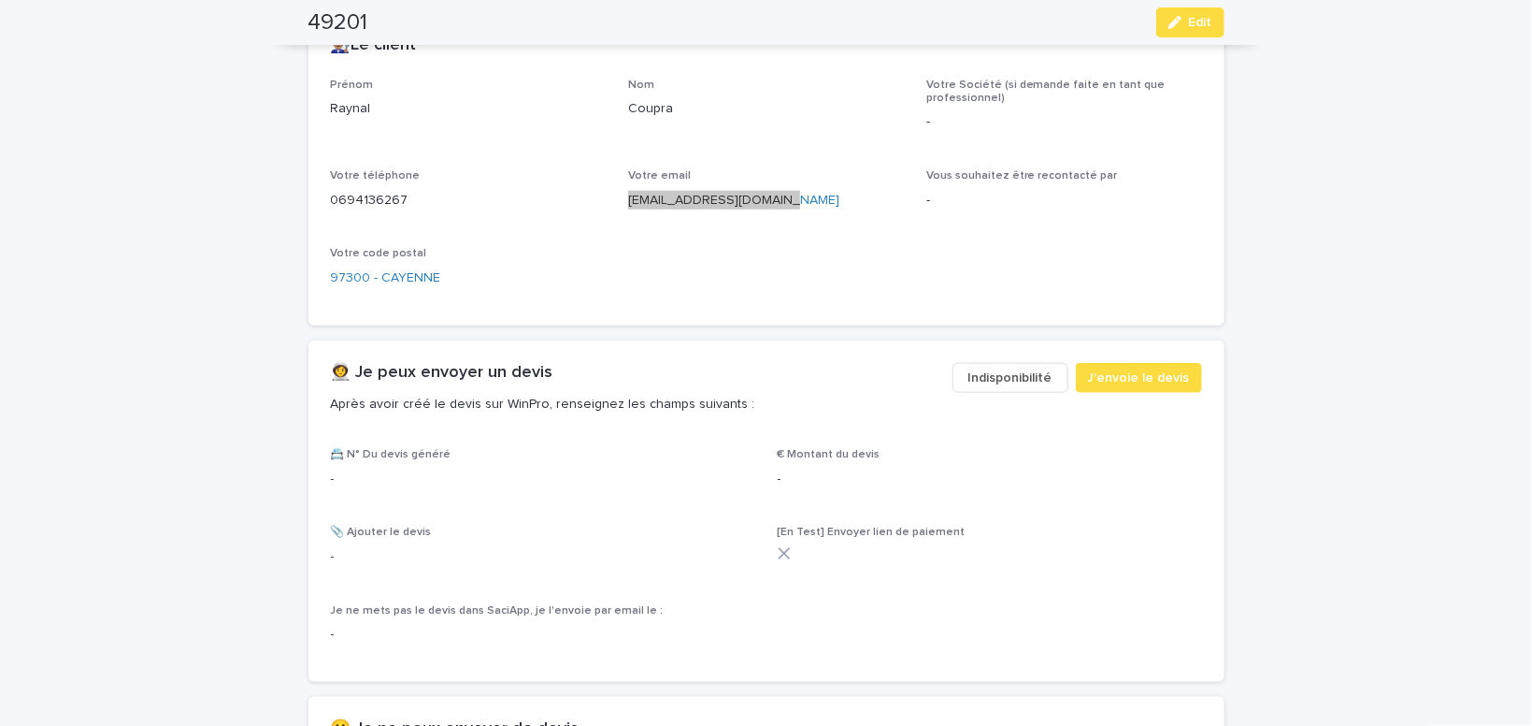
scroll to position [951, 0]
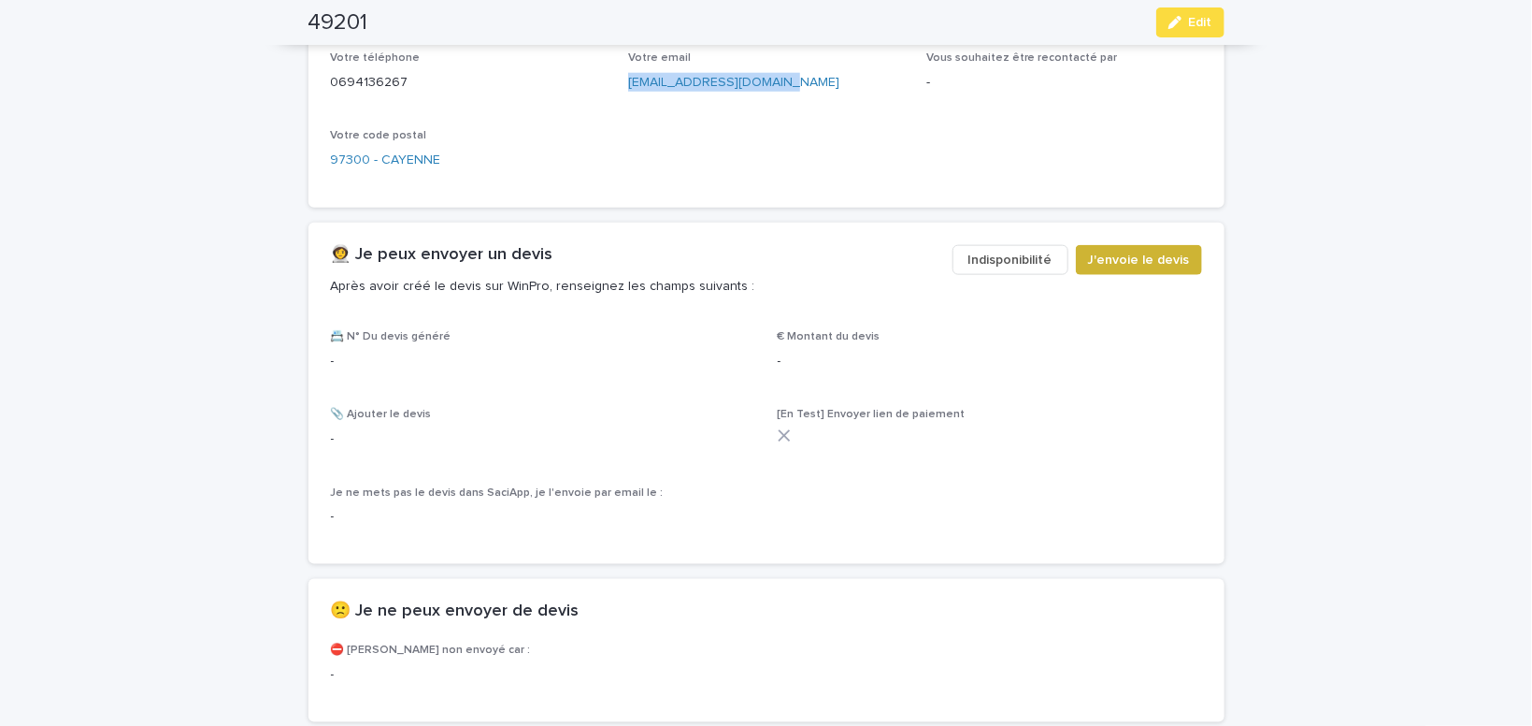
click at [1179, 257] on span "J'envoie le devis" at bounding box center [1139, 260] width 102 height 19
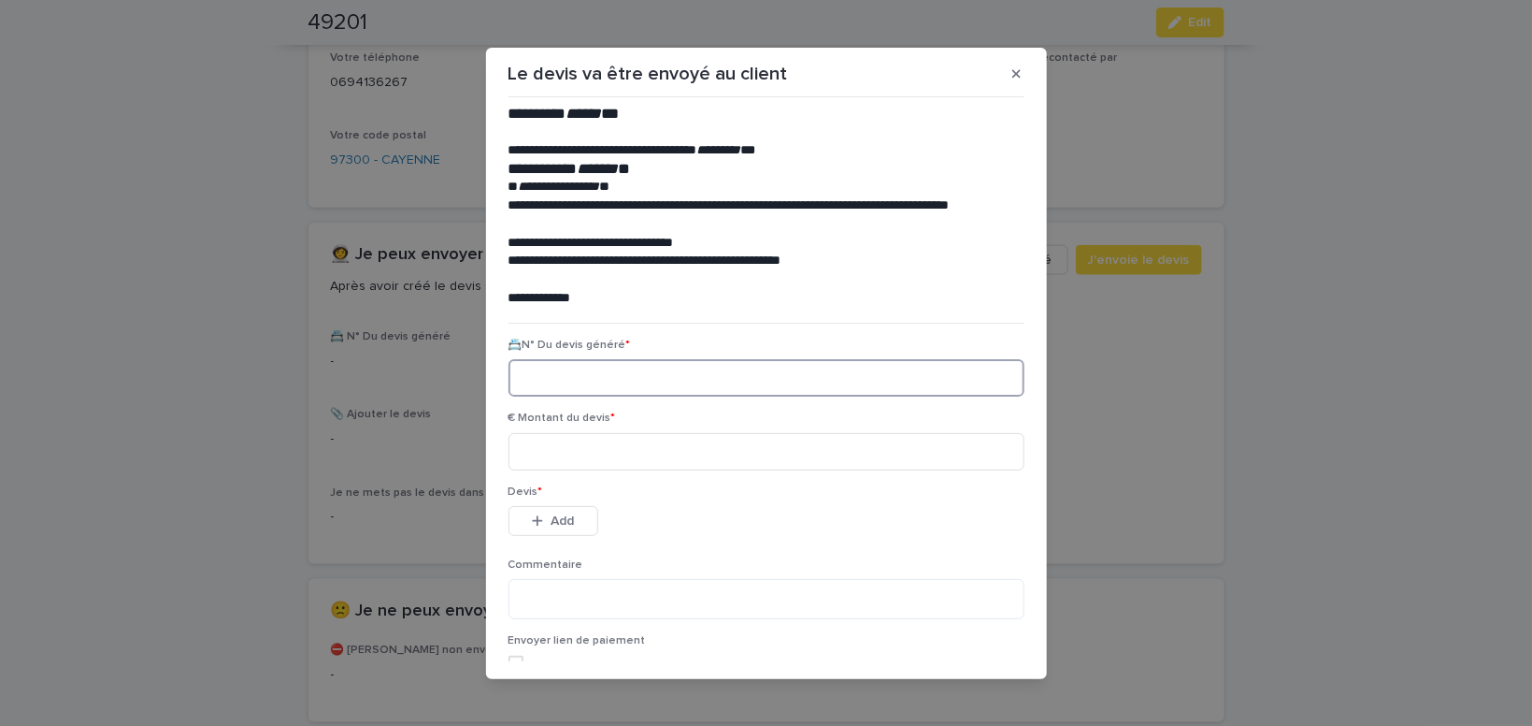
paste input "********"
type input "********"
click at [568, 453] on input at bounding box center [767, 451] width 516 height 37
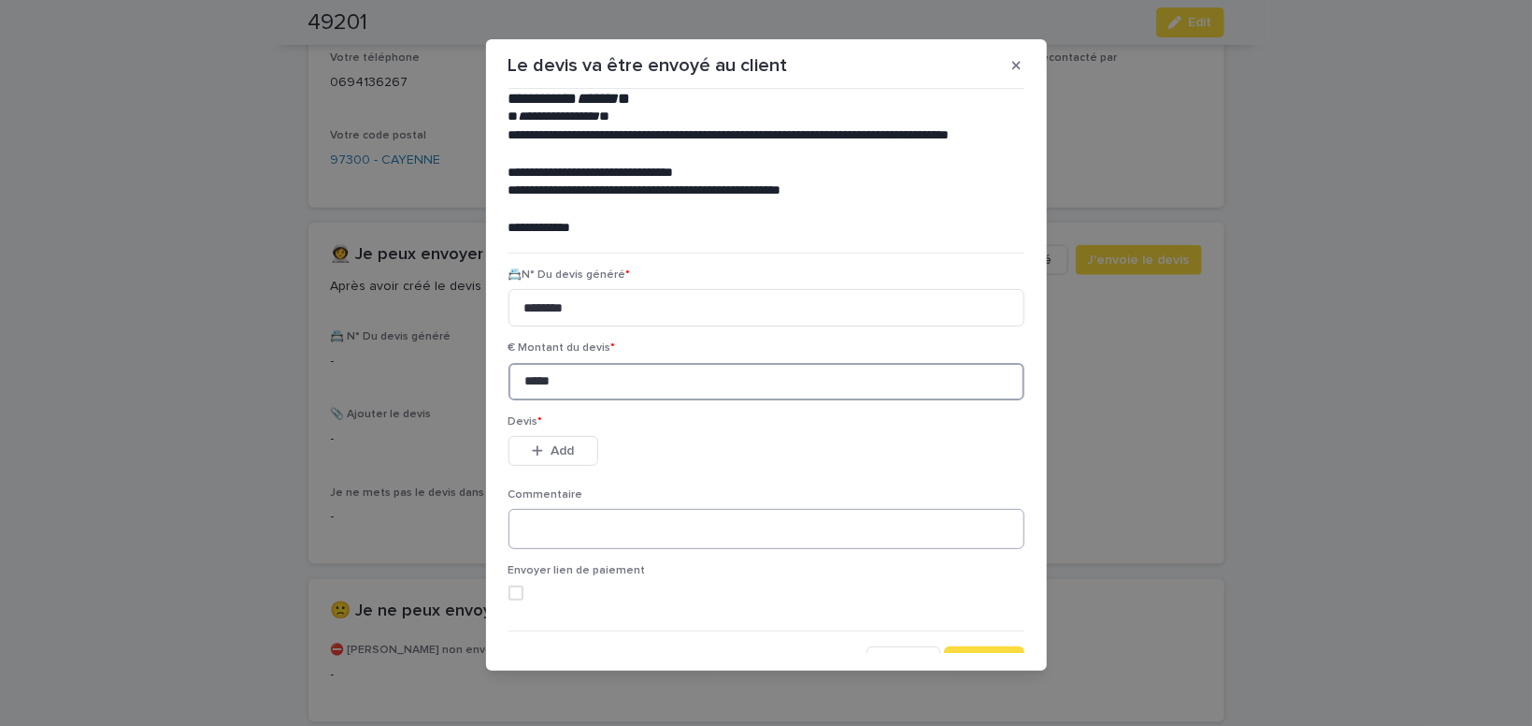
scroll to position [85, 0]
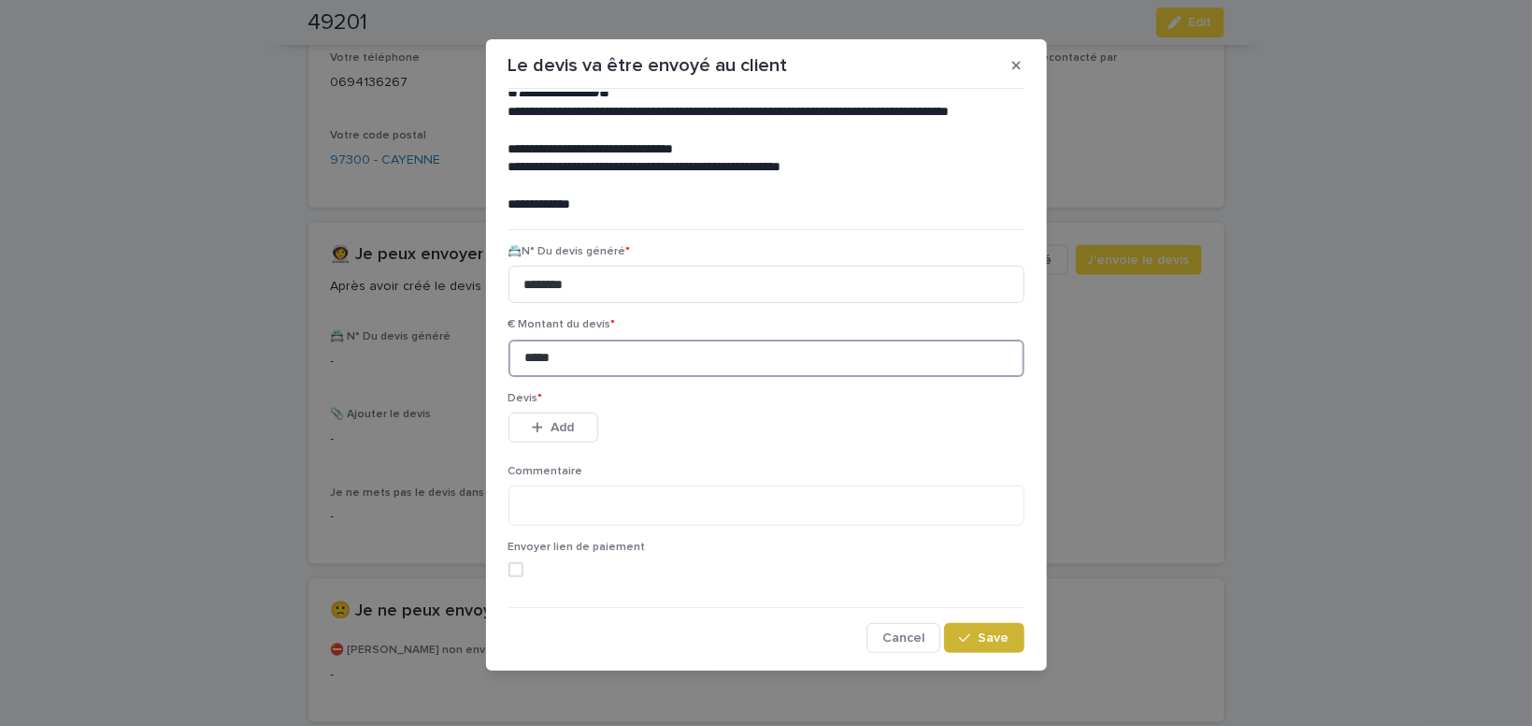
type input "*****"
click at [999, 629] on button "Save" at bounding box center [983, 638] width 79 height 30
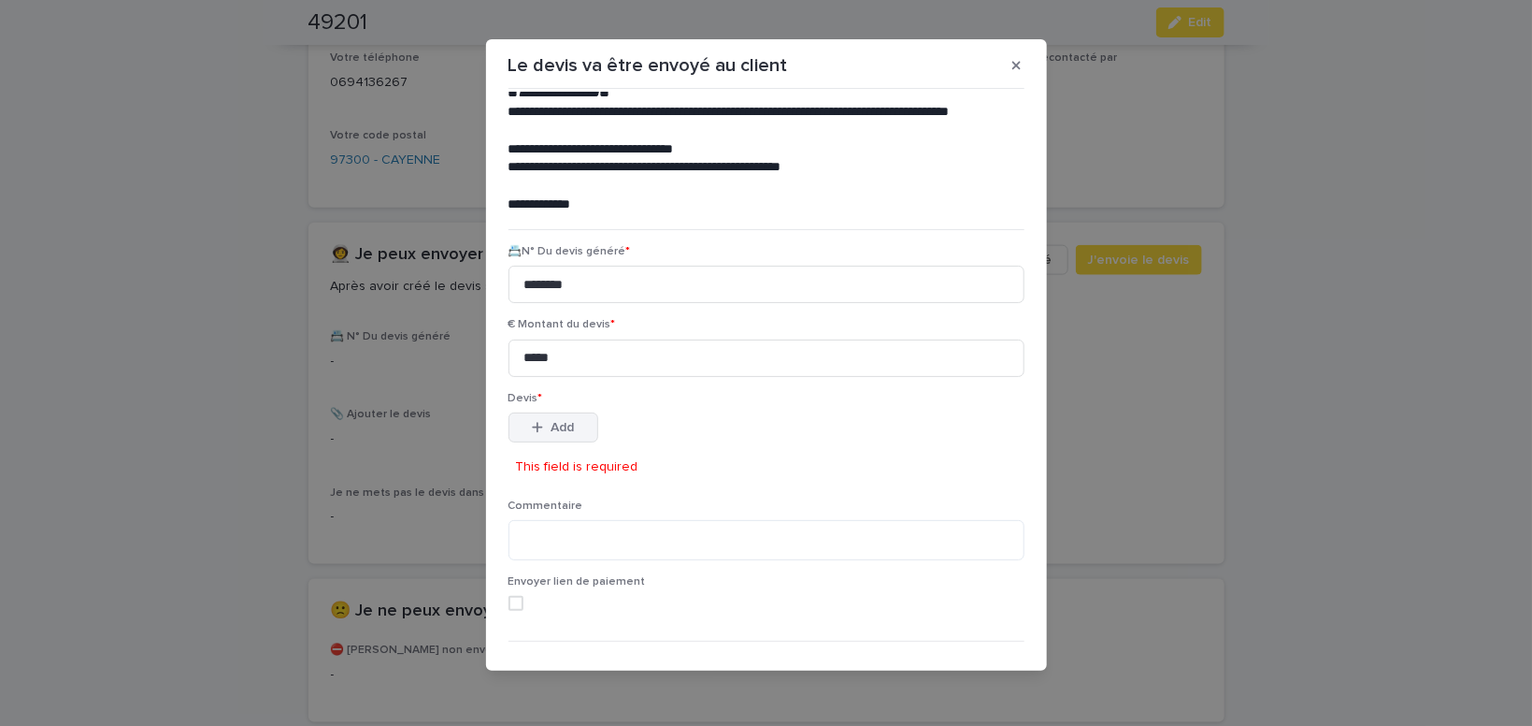
click at [540, 421] on icon "button" at bounding box center [537, 427] width 11 height 13
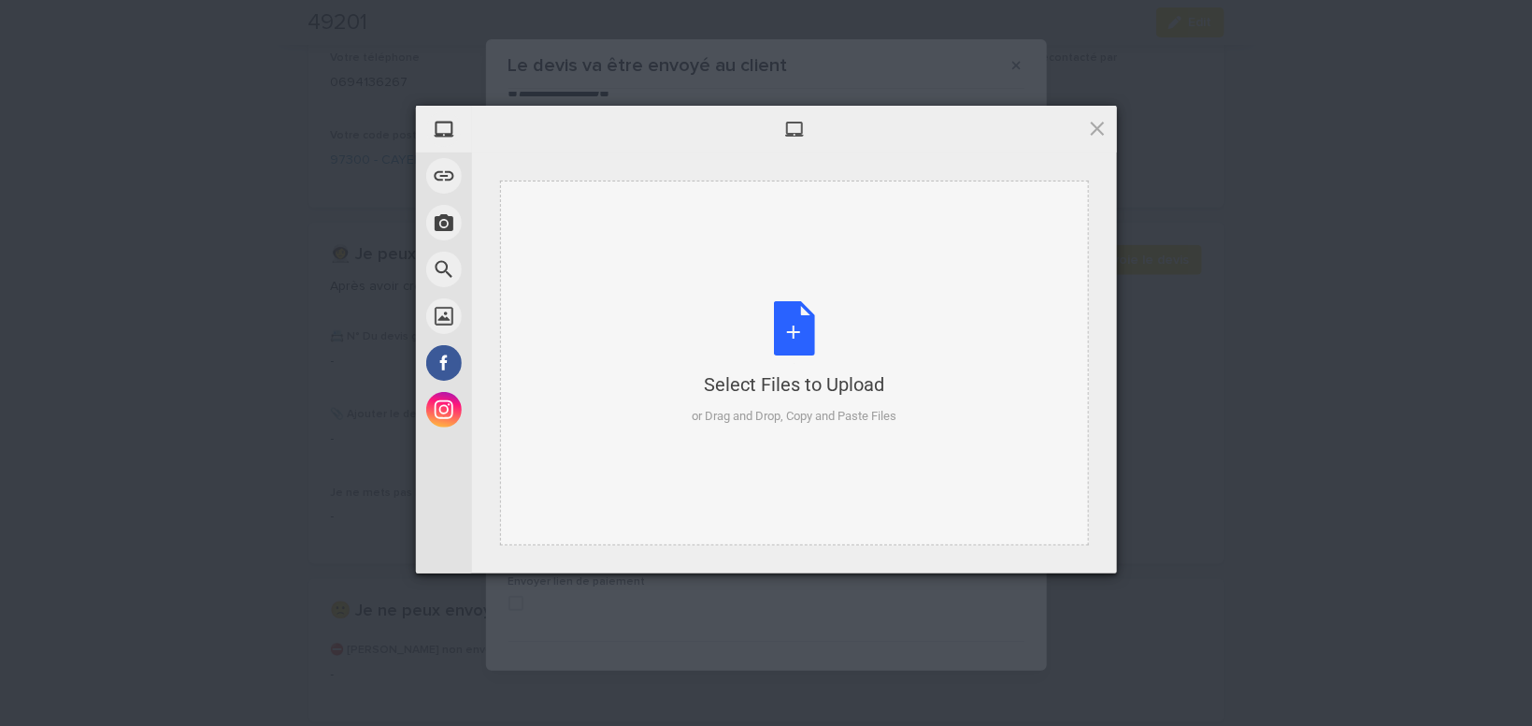
click at [789, 319] on div "Select Files to Upload or Drag and Drop, Copy and Paste Files" at bounding box center [794, 363] width 205 height 124
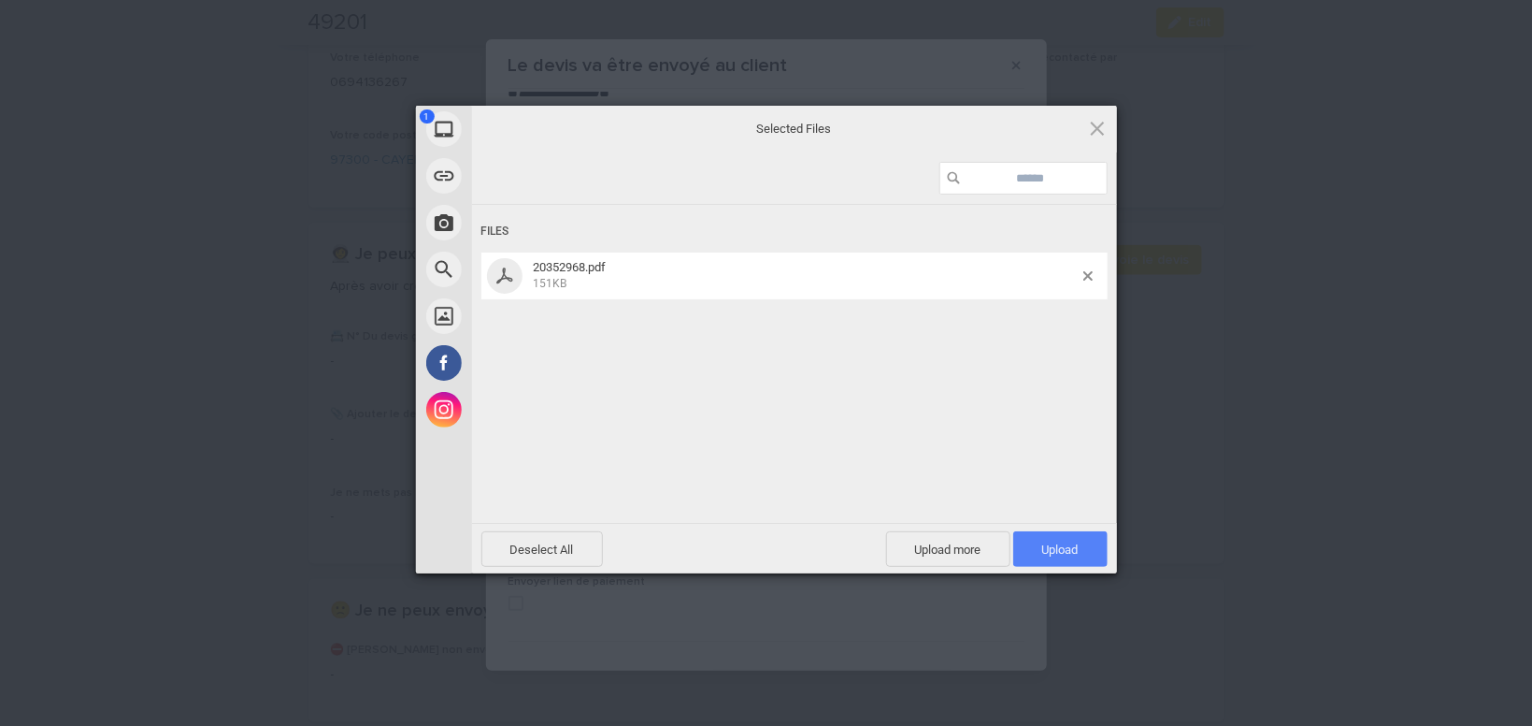
click at [1100, 555] on span "Upload 1" at bounding box center [1060, 549] width 94 height 36
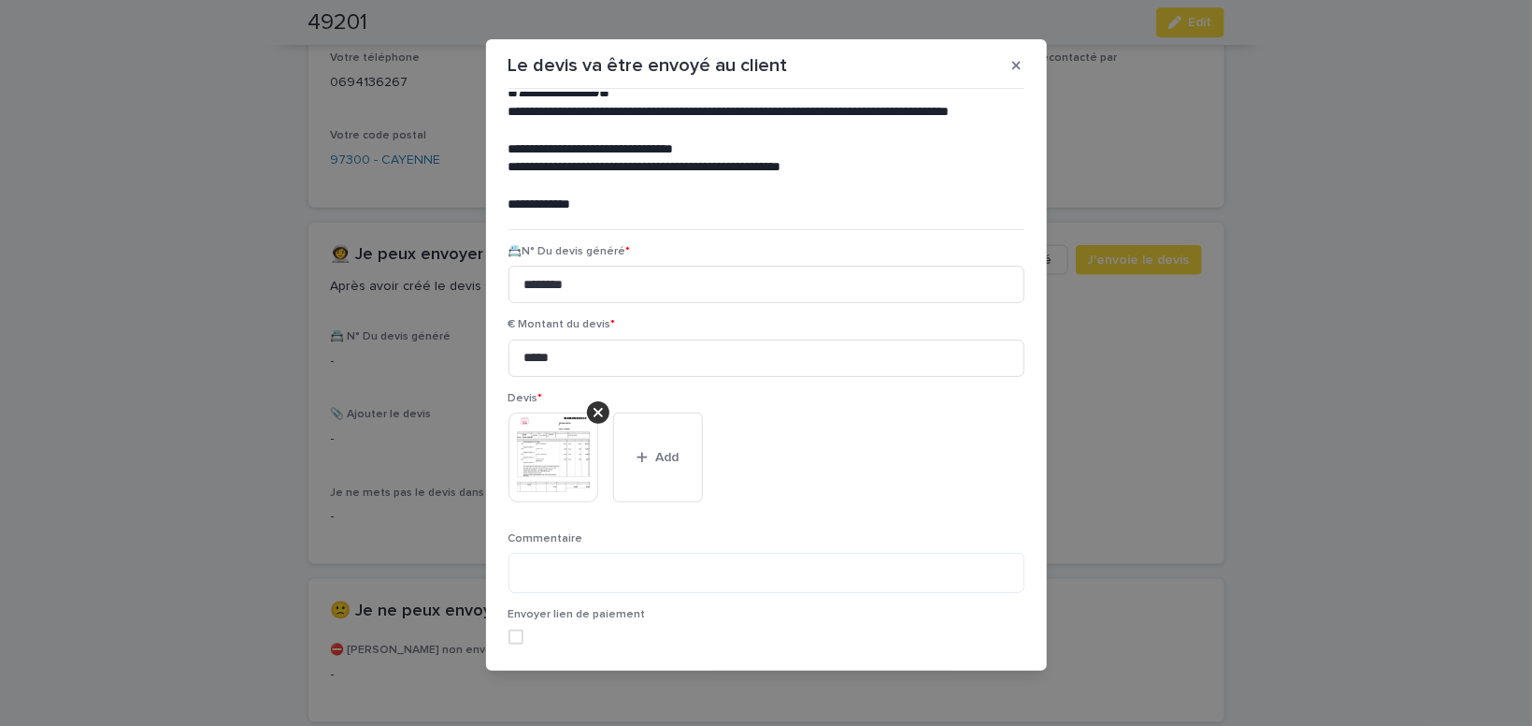
scroll to position [152, 0]
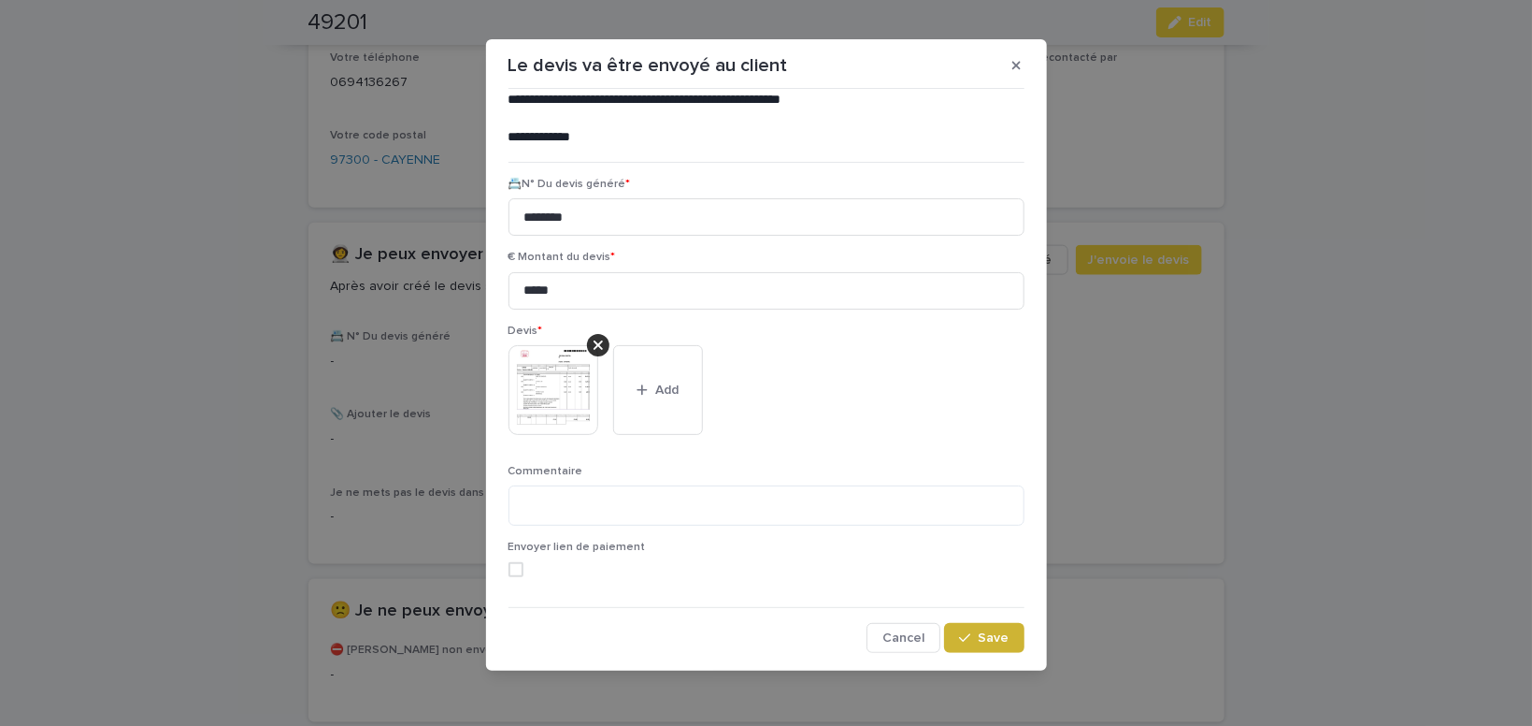
click at [995, 644] on button "Save" at bounding box center [983, 638] width 79 height 30
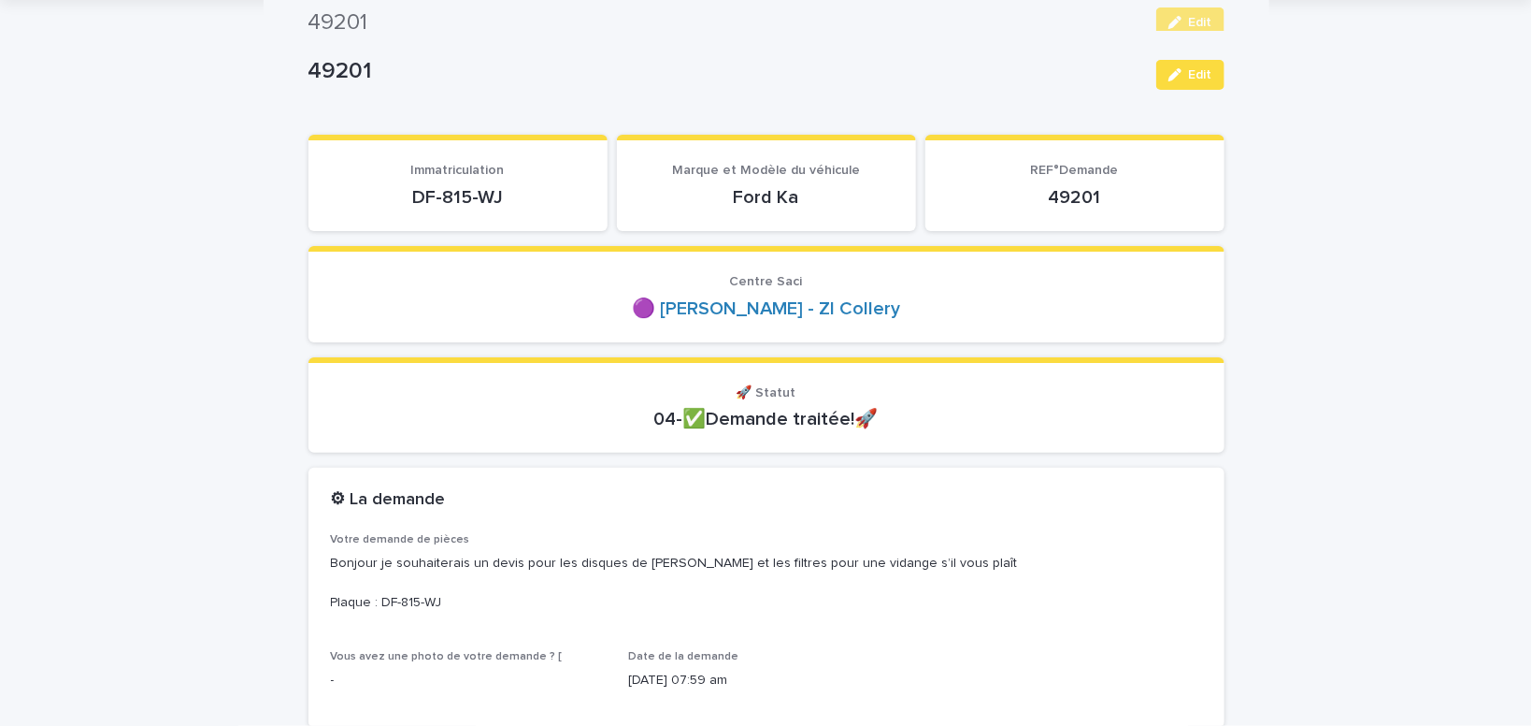
scroll to position [0, 0]
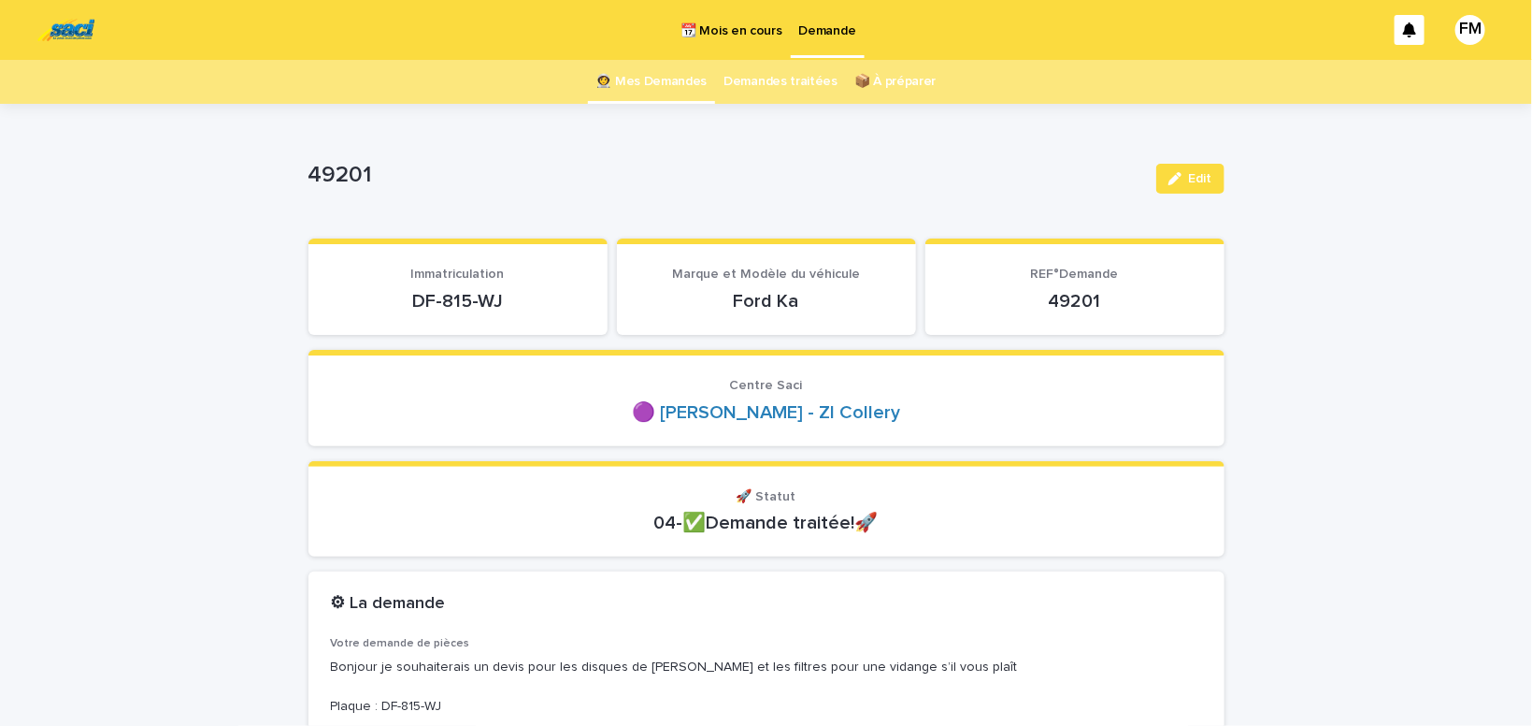
click at [819, 32] on p "Demande" at bounding box center [827, 19] width 57 height 39
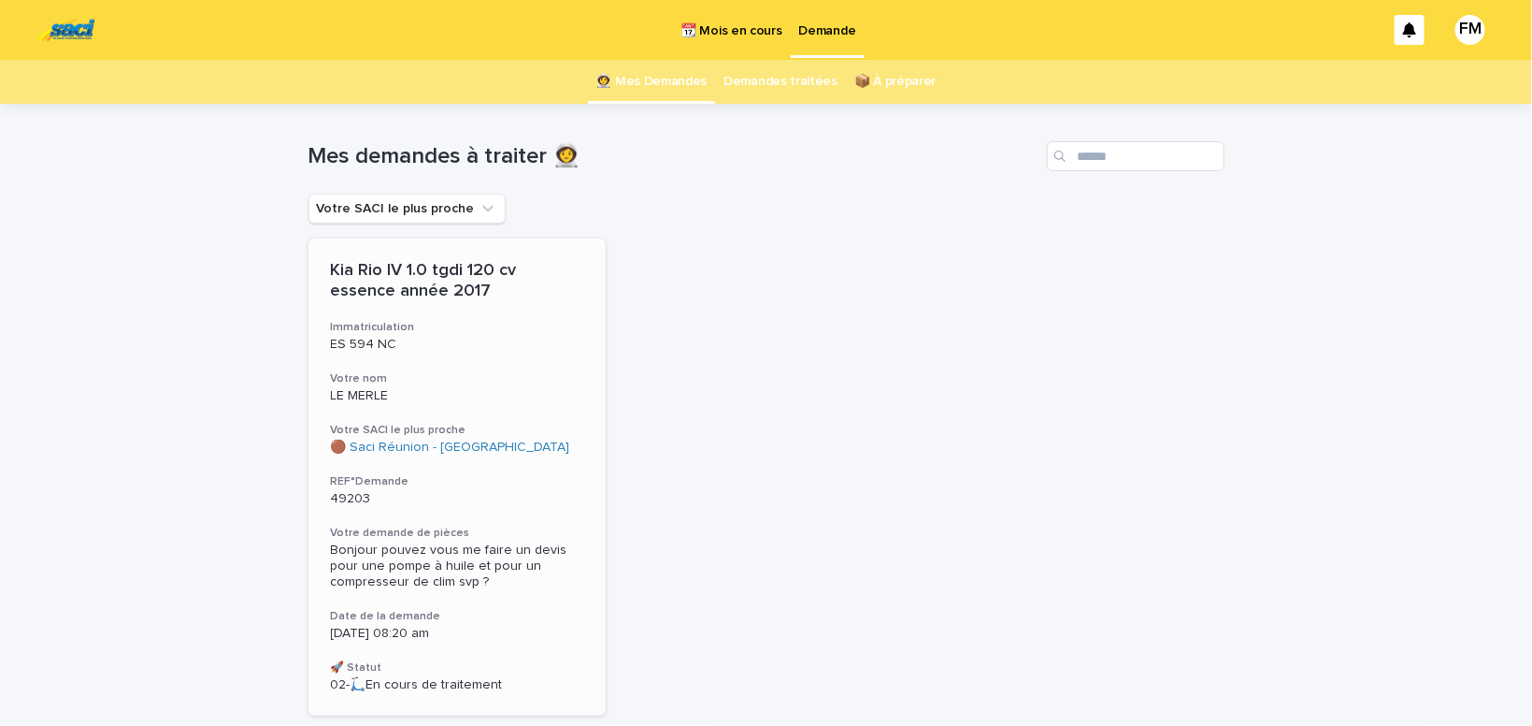
click at [391, 541] on div "Bonjour pouvez vous me faire un devis pour une pompe à huile et pour un compres…" at bounding box center [457, 564] width 253 height 50
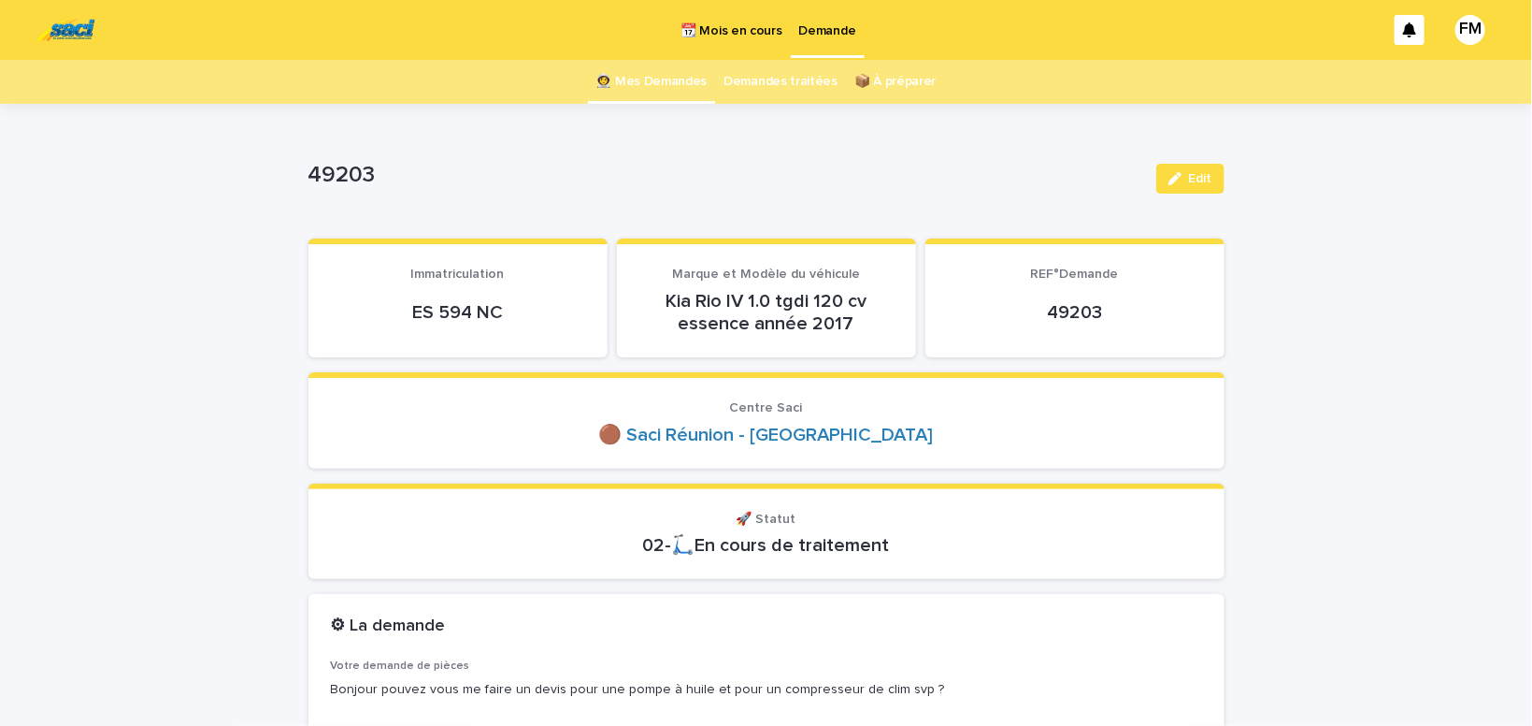
click at [818, 34] on p "Demande" at bounding box center [827, 19] width 57 height 39
